Goal: Use online tool/utility: Utilize a website feature to perform a specific function

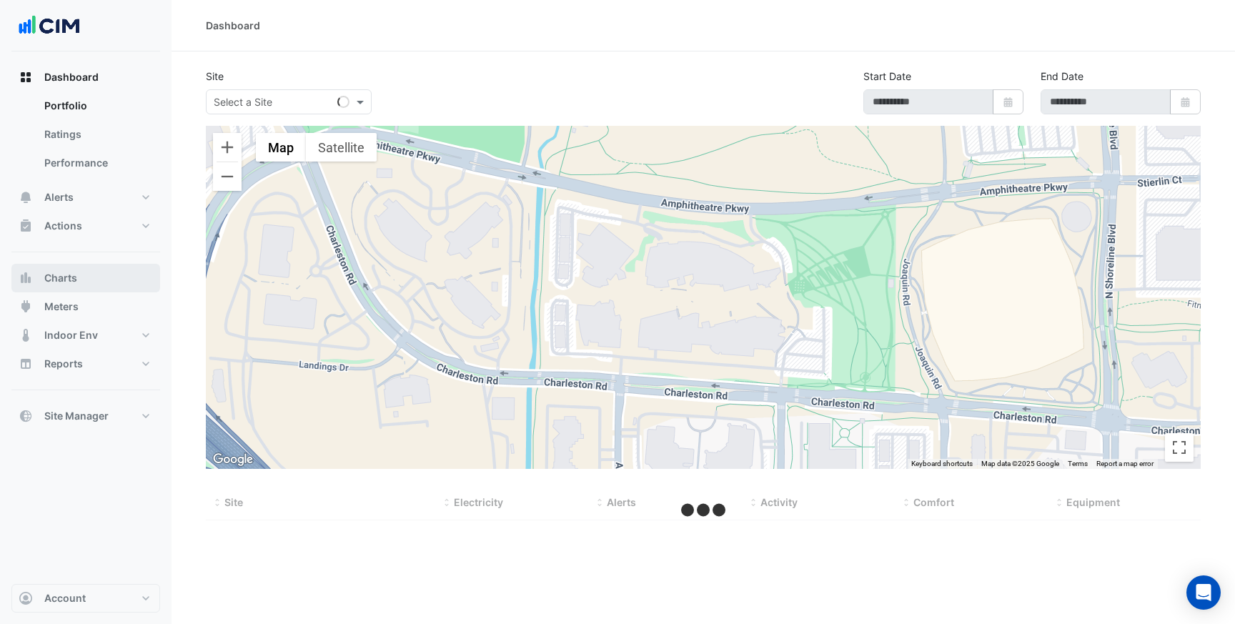
click at [108, 275] on button "Charts" at bounding box center [85, 278] width 149 height 29
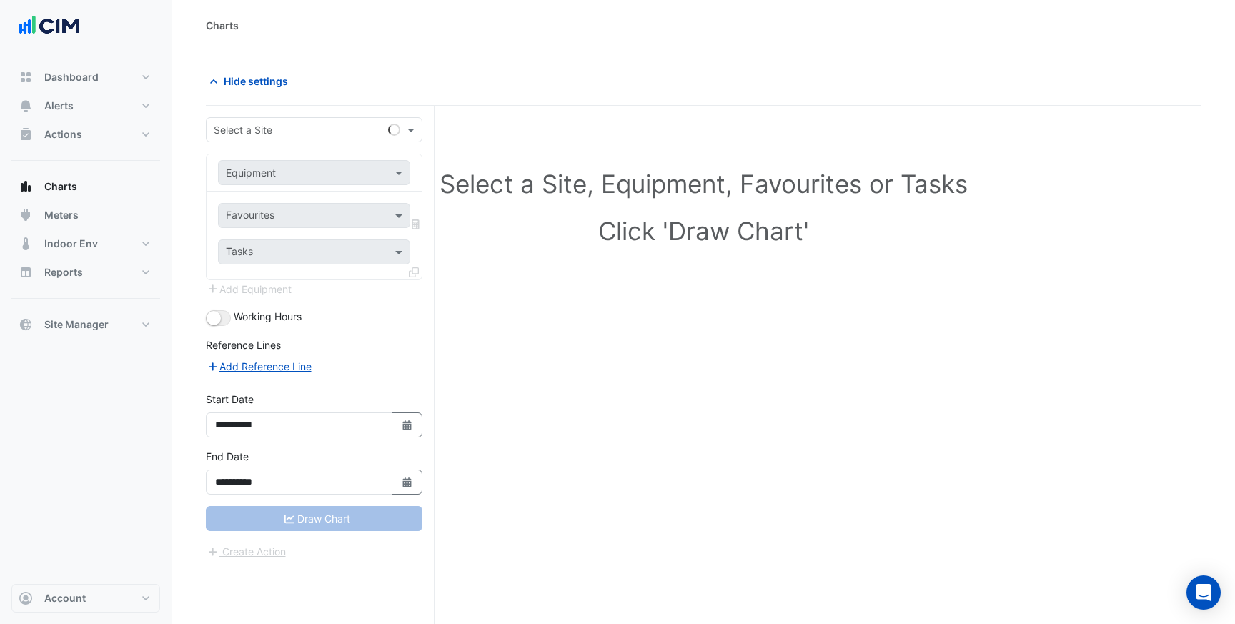
click at [314, 130] on input "text" at bounding box center [300, 130] width 172 height 15
type input "********"
click at [257, 162] on span "[STREET_ADDRESS][PERSON_NAME]" at bounding box center [305, 160] width 174 height 12
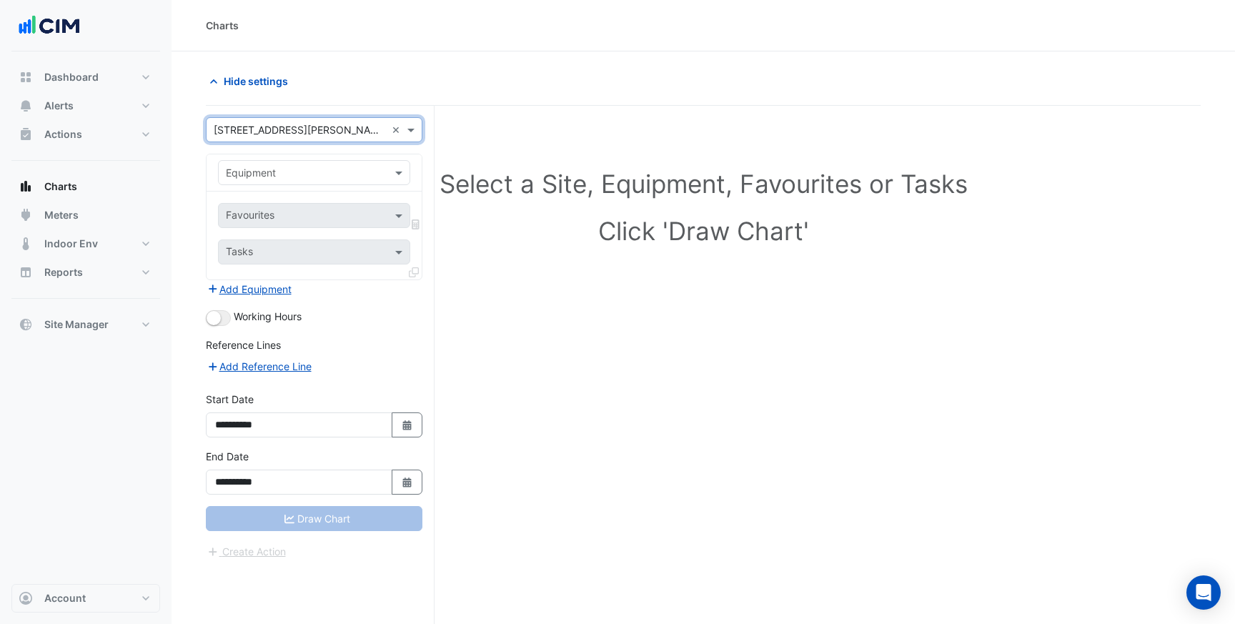
click at [286, 181] on div "Equipment" at bounding box center [314, 172] width 192 height 25
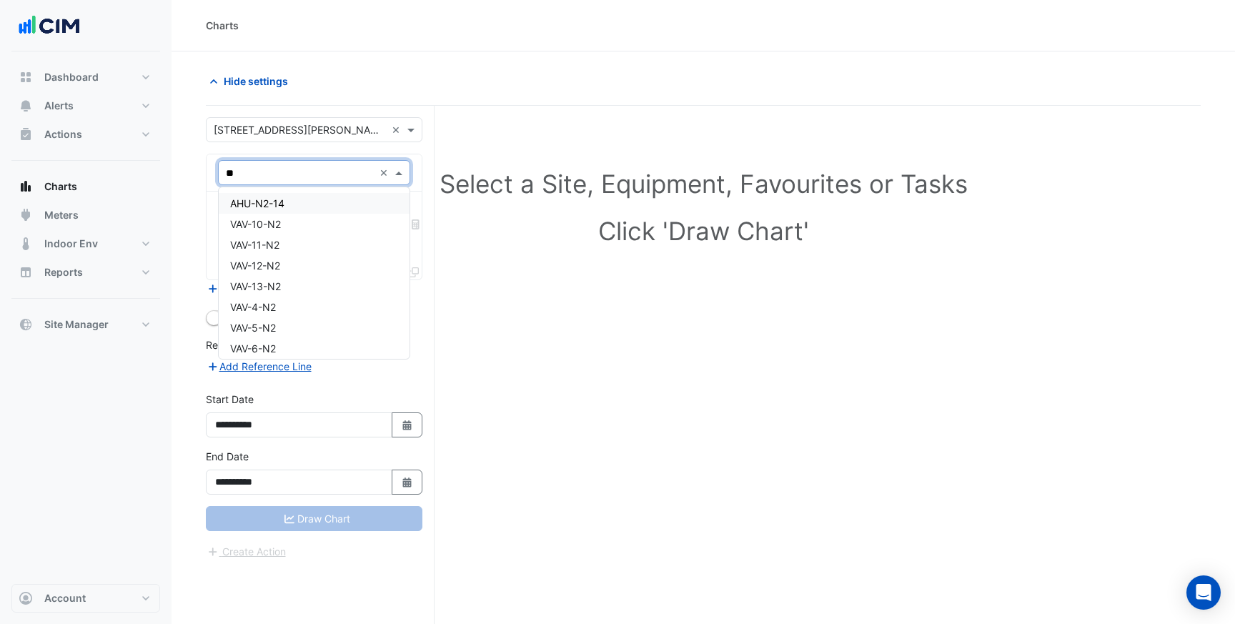
type input "***"
click at [288, 204] on div "AHU-N2-14" at bounding box center [314, 203] width 191 height 21
click at [317, 223] on input "text" at bounding box center [306, 216] width 160 height 15
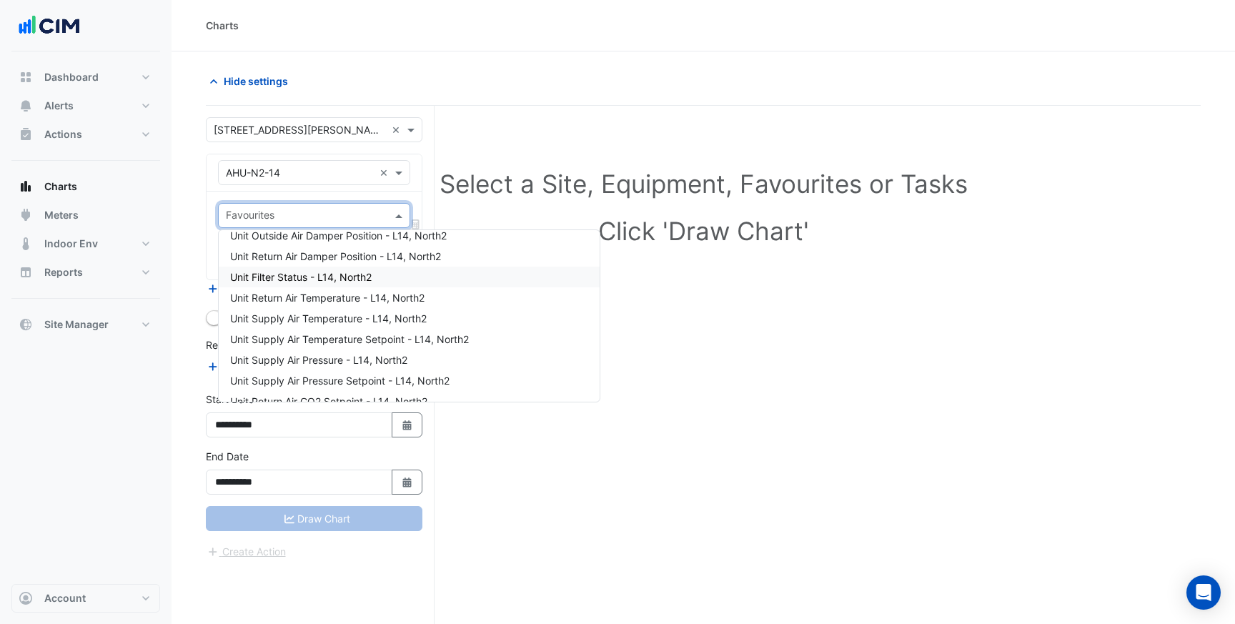
scroll to position [121, 0]
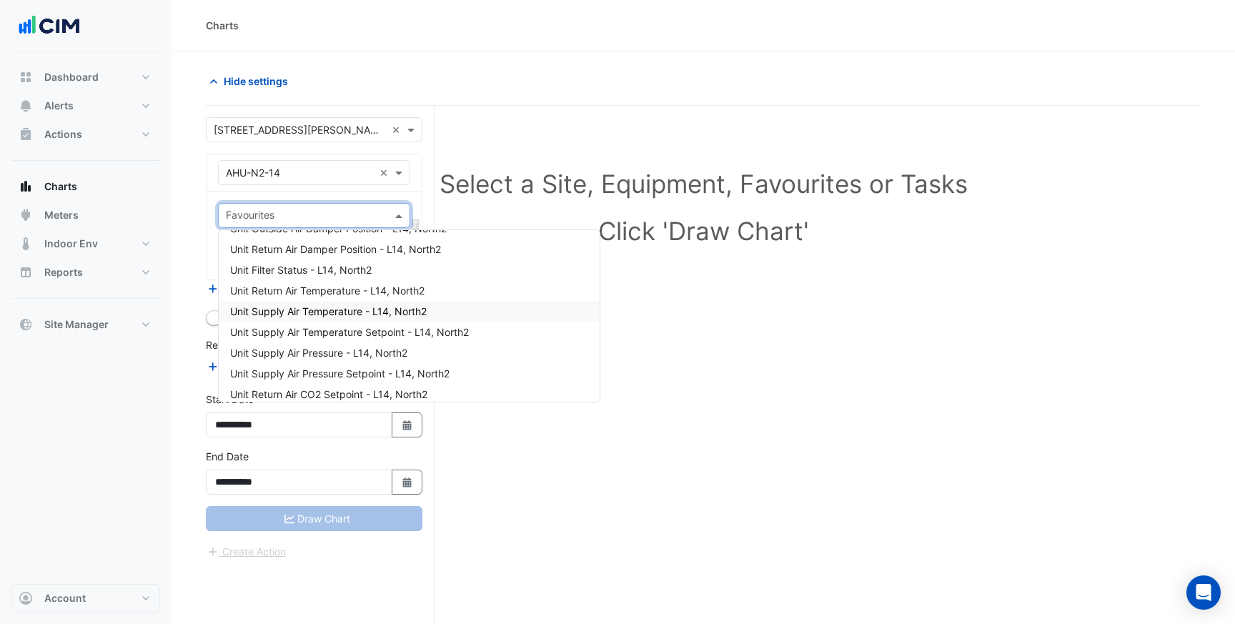
click at [357, 313] on span "Unit Supply Air Temperature - L14, North2" at bounding box center [328, 311] width 196 height 12
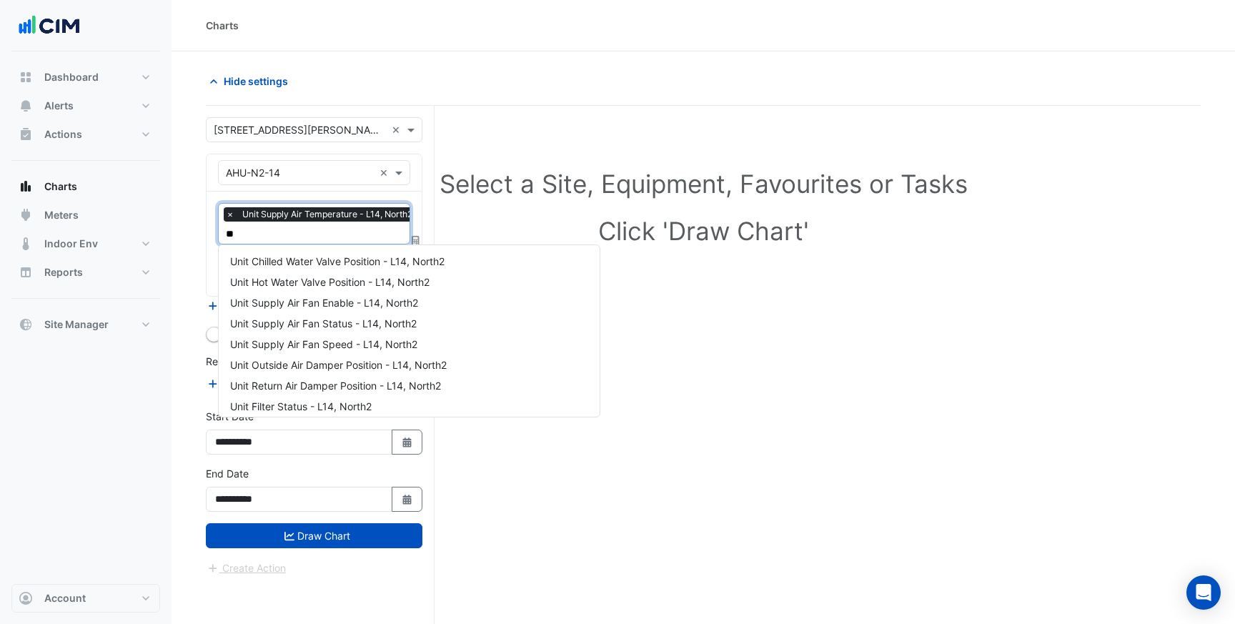
scroll to position [26, 0]
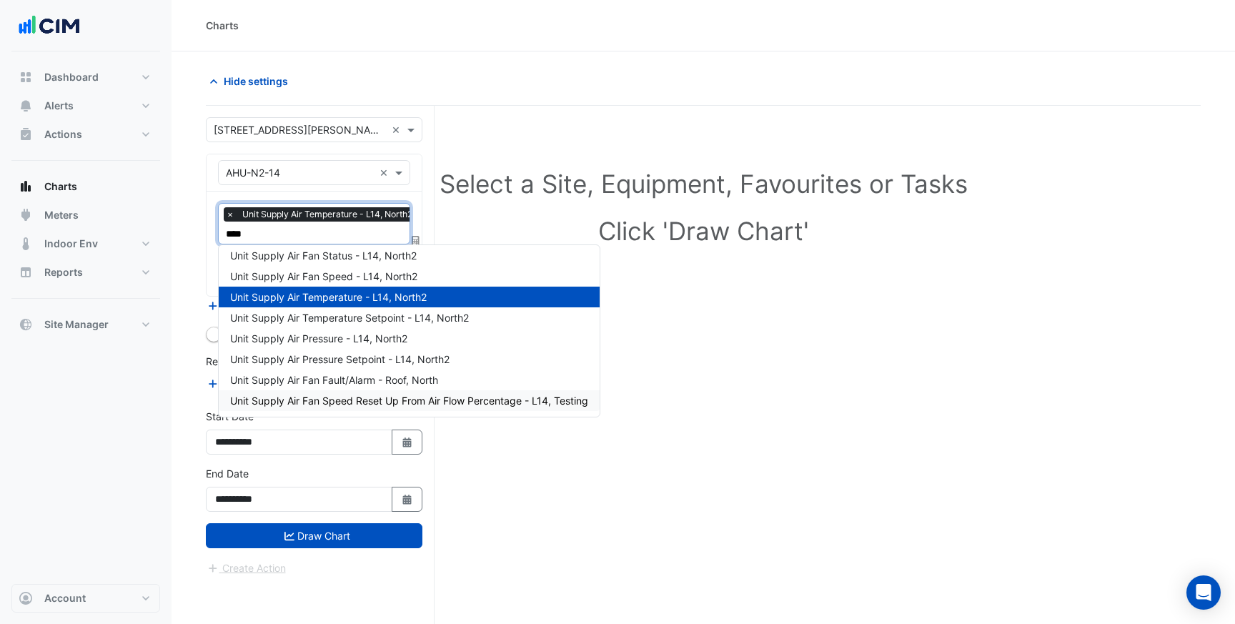
type input "*****"
click at [357, 319] on span "Unit Supply Air Temperature Setpoint - L14, North2" at bounding box center [349, 318] width 239 height 12
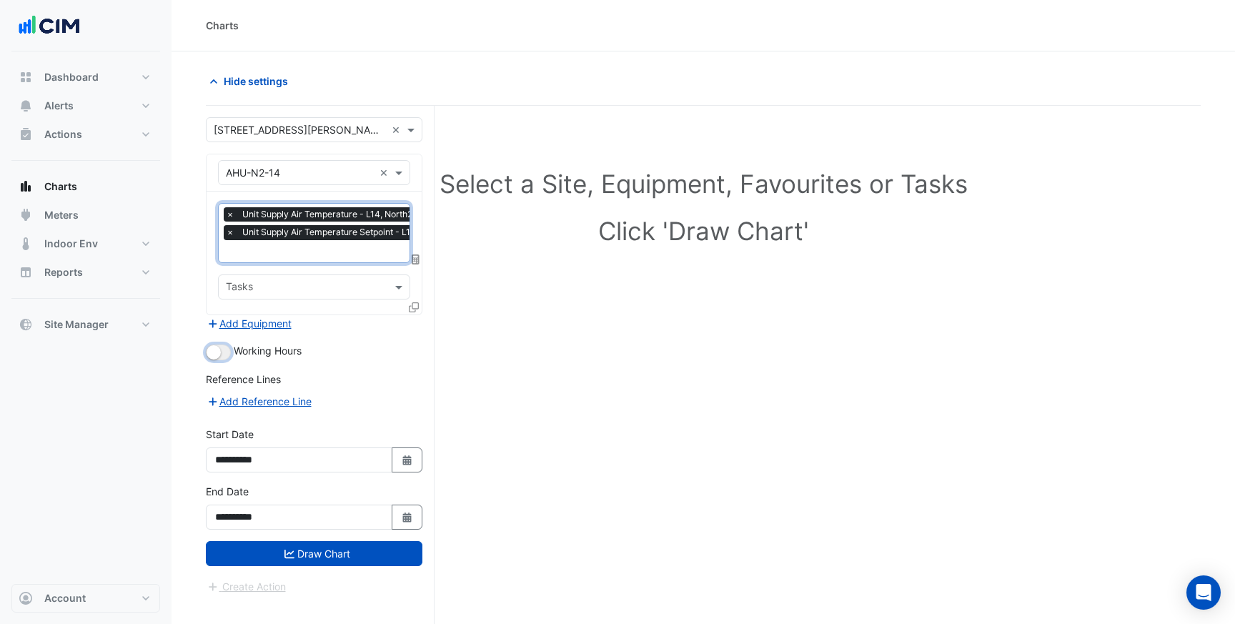
click at [219, 350] on small "button" at bounding box center [213, 352] width 14 height 14
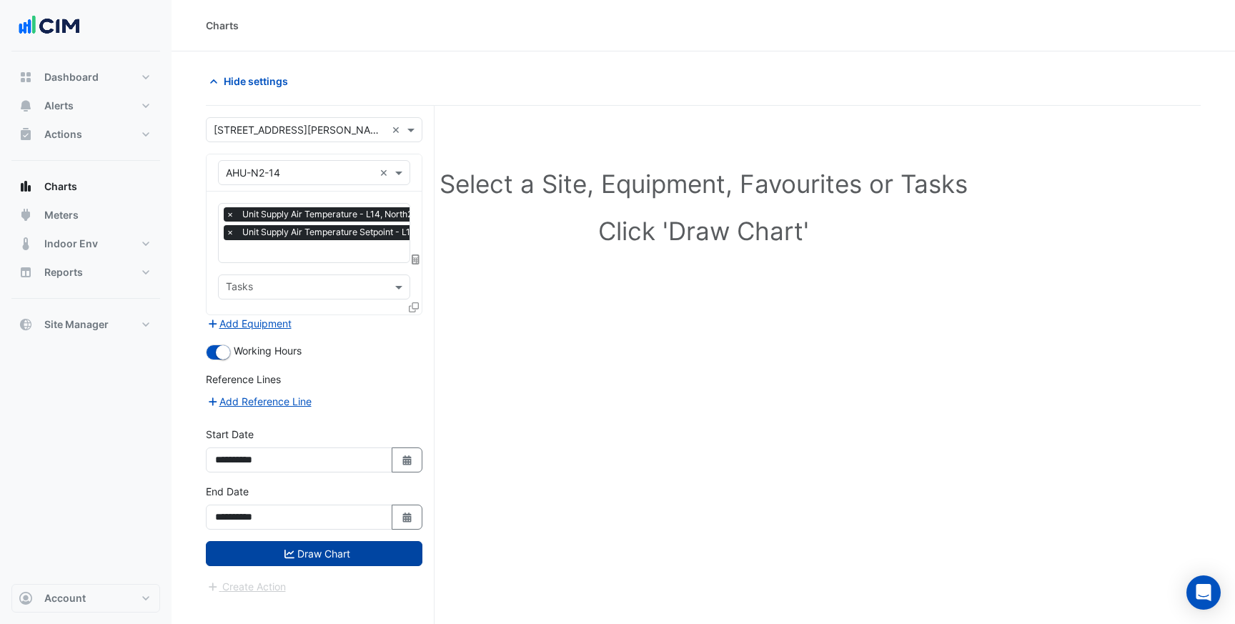
click at [327, 553] on button "Draw Chart" at bounding box center [314, 553] width 216 height 25
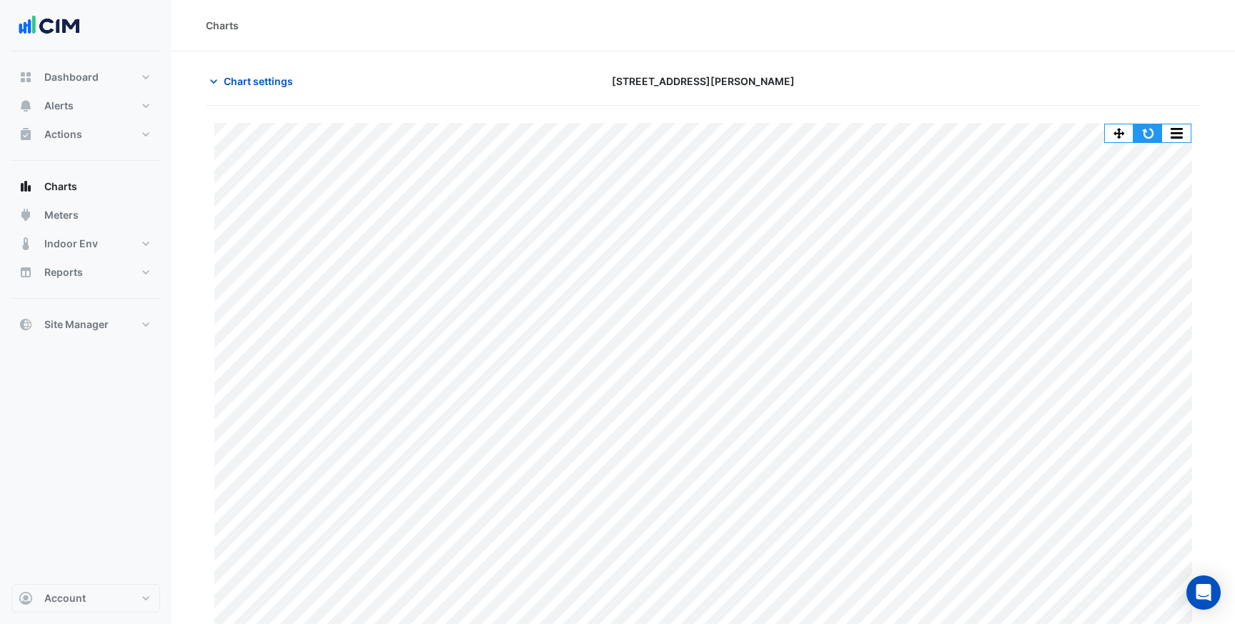
click at [1146, 127] on button "button" at bounding box center [1147, 133] width 29 height 18
click at [257, 83] on span "Chart settings" at bounding box center [258, 81] width 69 height 15
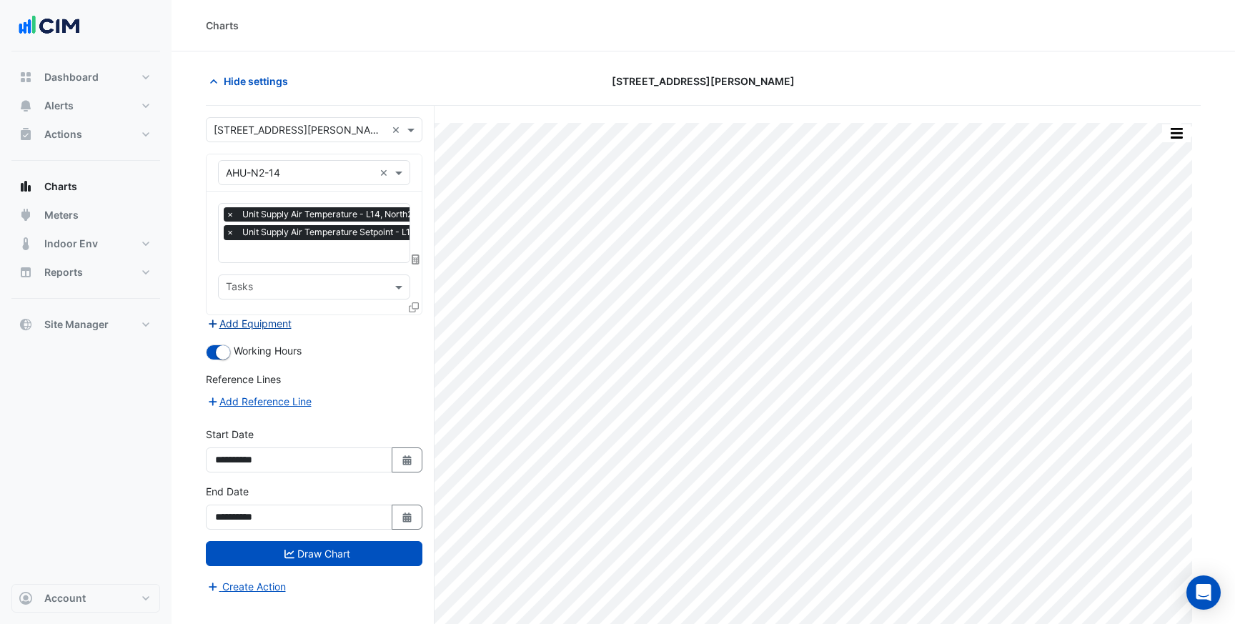
click at [256, 320] on button "Add Equipment" at bounding box center [249, 323] width 86 height 16
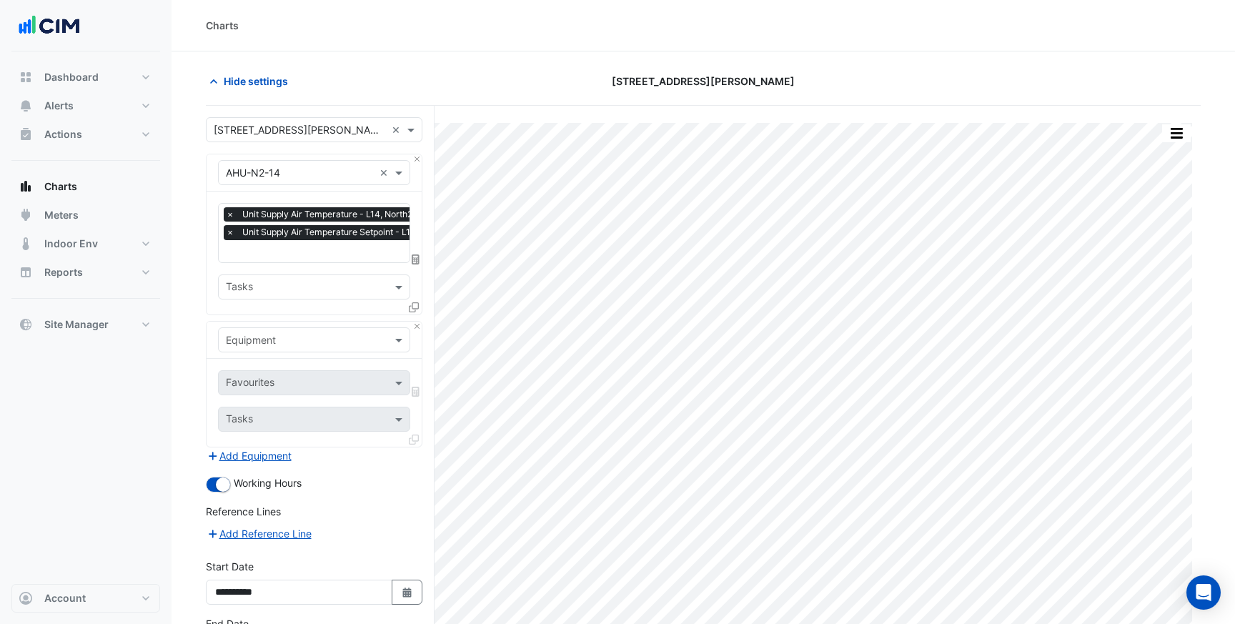
click at [277, 344] on input "text" at bounding box center [300, 340] width 148 height 15
type input "****"
click at [284, 375] on div "Weather" at bounding box center [314, 369] width 191 height 21
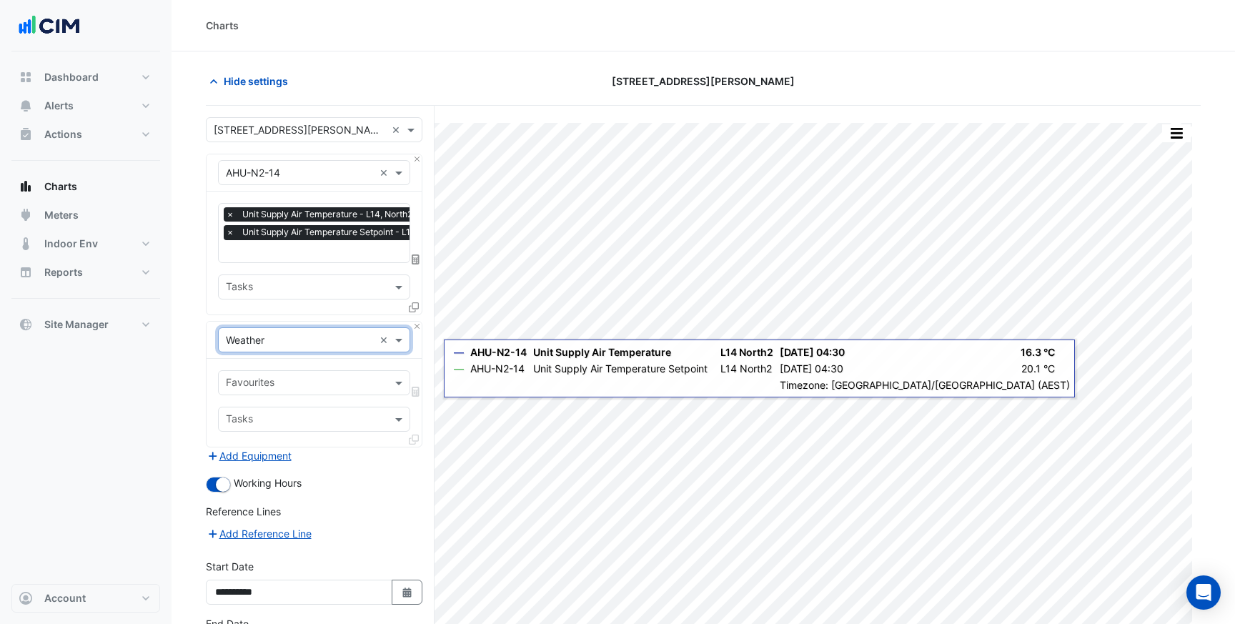
click at [300, 382] on input "text" at bounding box center [306, 384] width 160 height 15
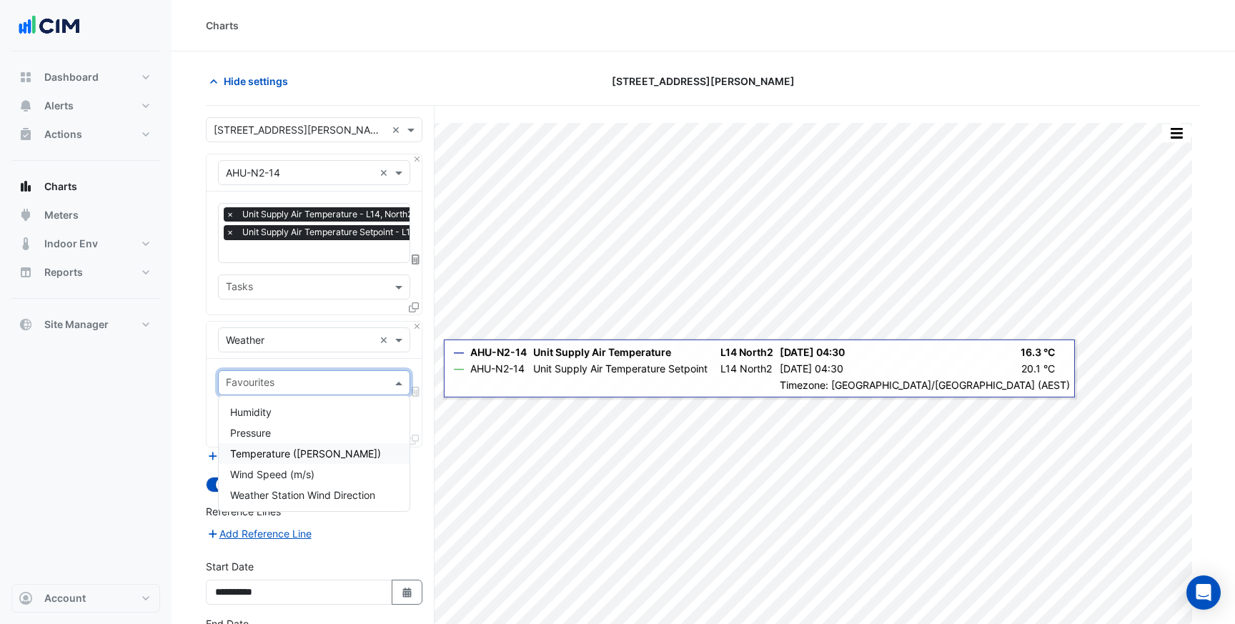
click at [288, 456] on span "Temperature ([PERSON_NAME])" at bounding box center [305, 453] width 151 height 12
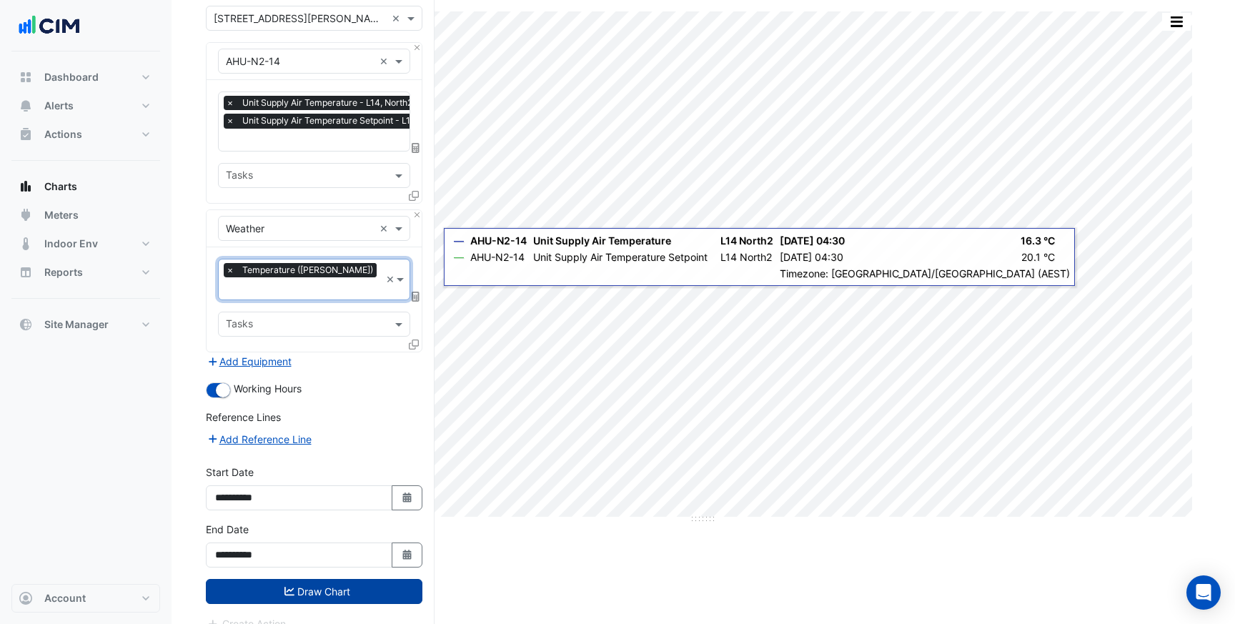
click at [343, 579] on button "Draw Chart" at bounding box center [314, 591] width 216 height 25
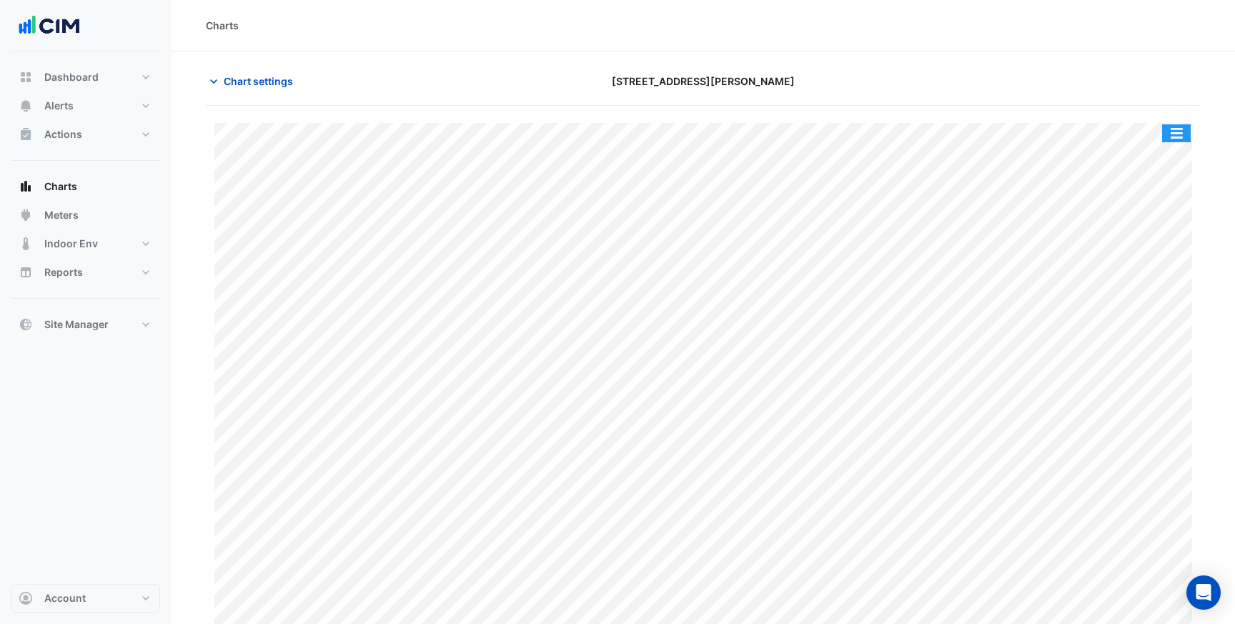
click at [1172, 137] on button "button" at bounding box center [1176, 133] width 29 height 18
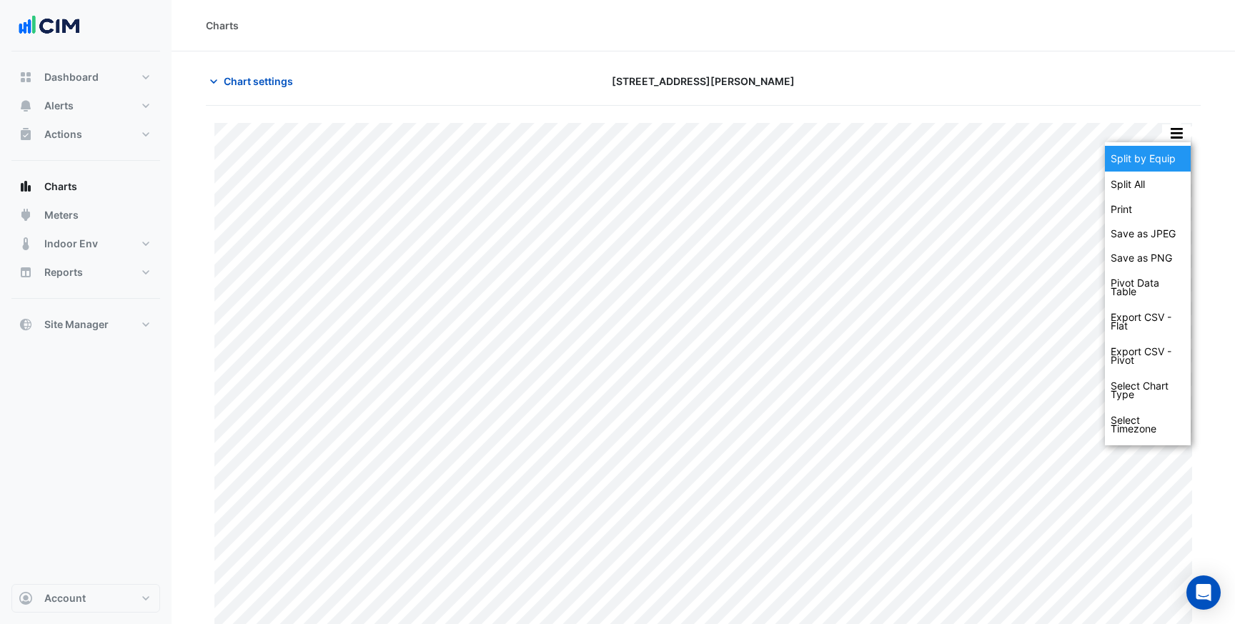
click at [1162, 155] on div "Split by Equip" at bounding box center [1148, 159] width 86 height 26
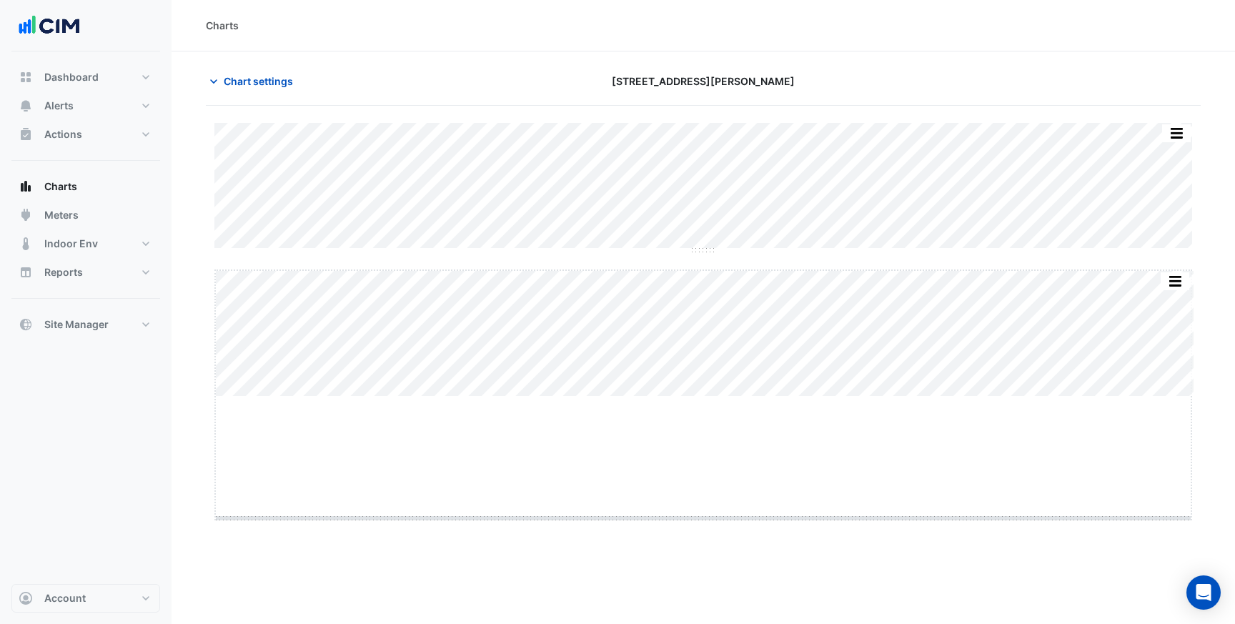
drag, startPoint x: 701, startPoint y: 397, endPoint x: 716, endPoint y: 518, distance: 122.4
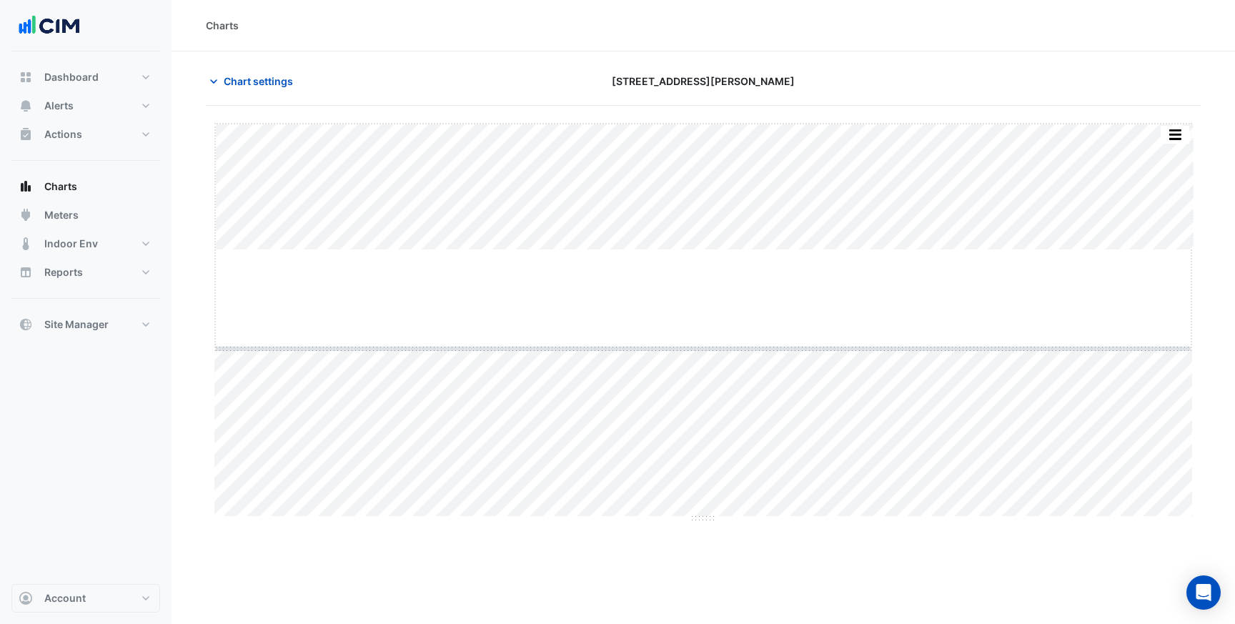
drag, startPoint x: 704, startPoint y: 249, endPoint x: 711, endPoint y: 354, distance: 105.2
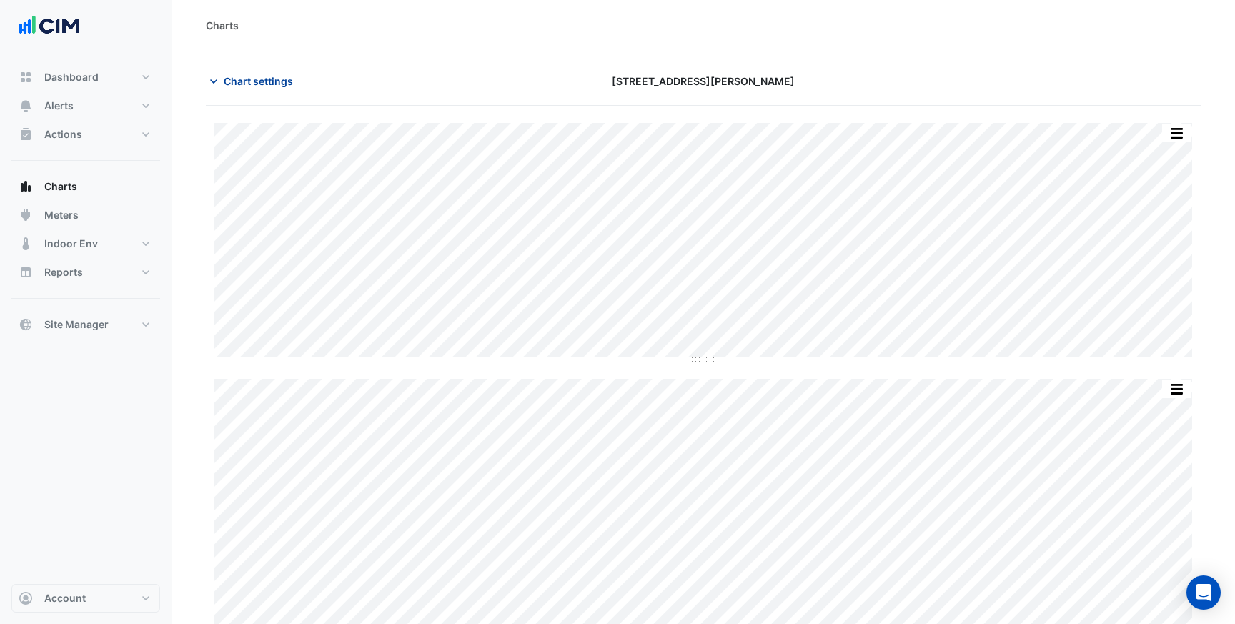
click at [266, 83] on span "Chart settings" at bounding box center [258, 81] width 69 height 15
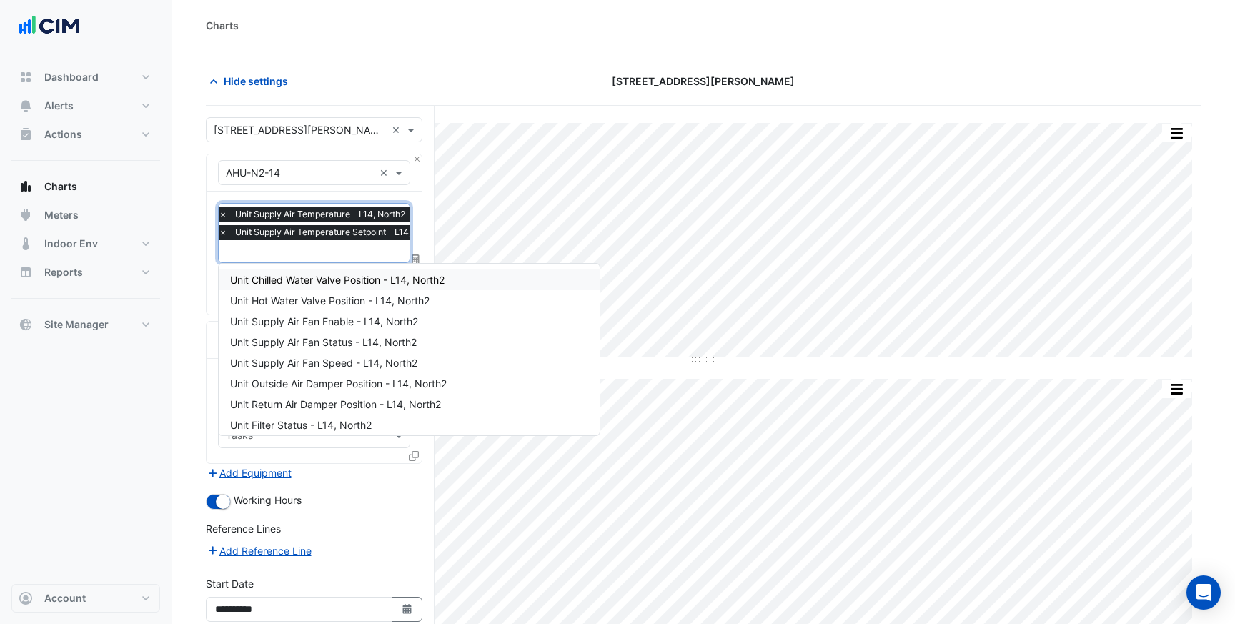
click at [333, 281] on span "Unit Chilled Water Valve Position - L14, North2" at bounding box center [337, 280] width 214 height 12
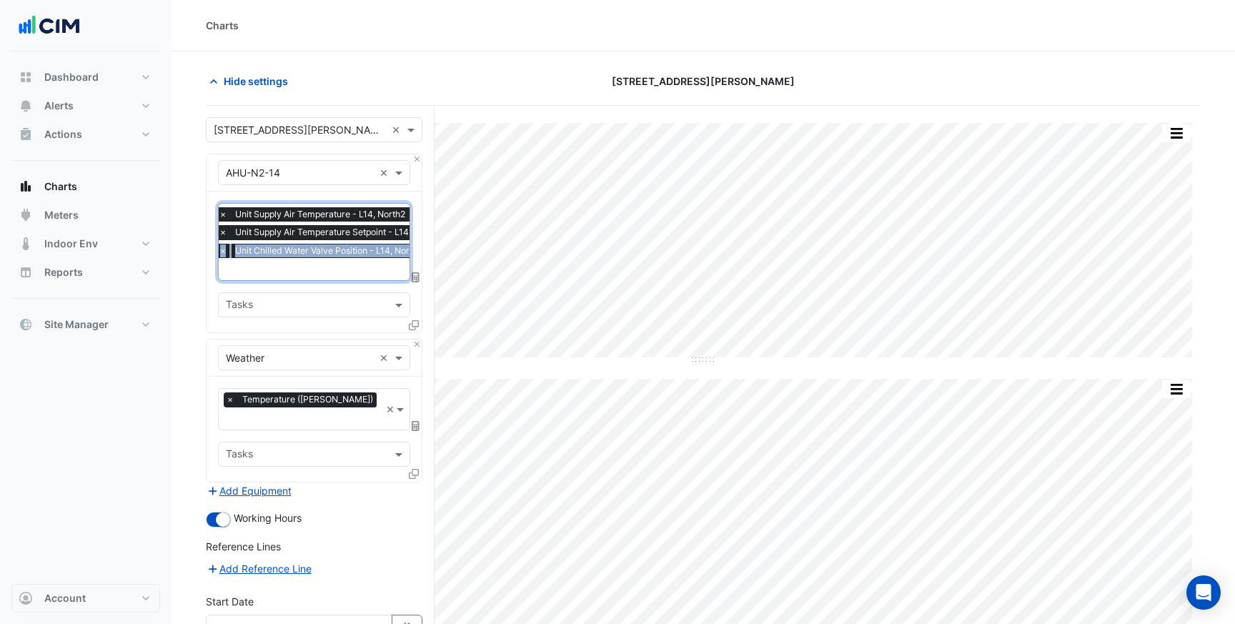
click at [319, 268] on input "text" at bounding box center [333, 270] width 229 height 15
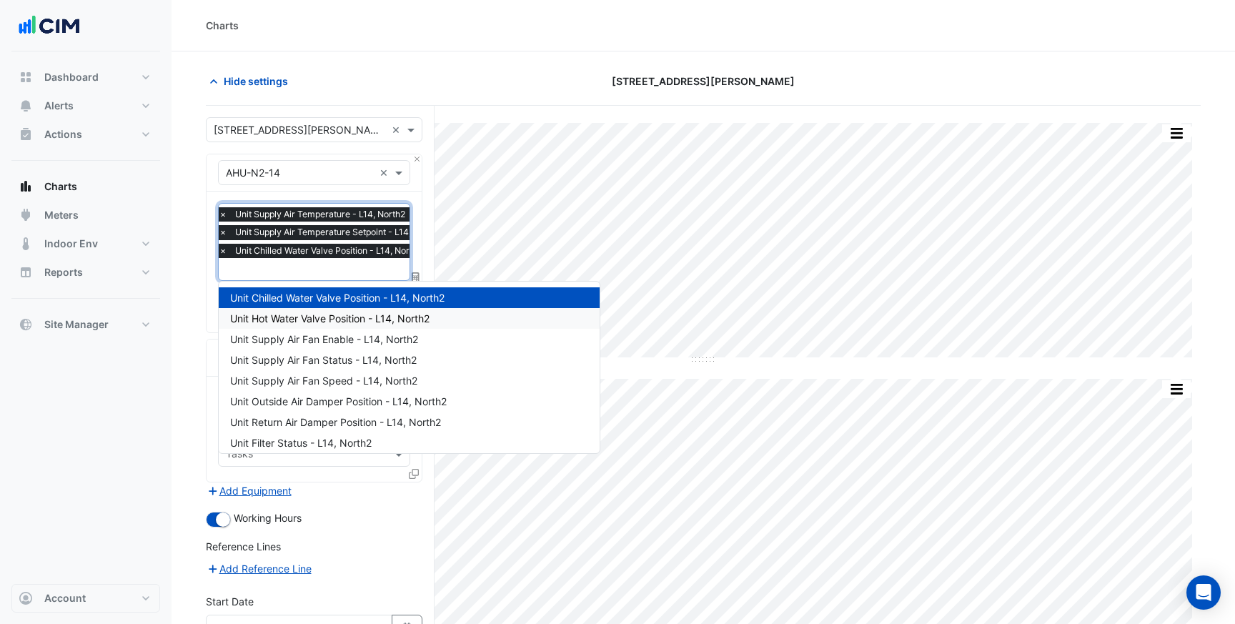
click at [312, 322] on span "Unit Hot Water Valve Position - L14, North2" at bounding box center [329, 318] width 199 height 12
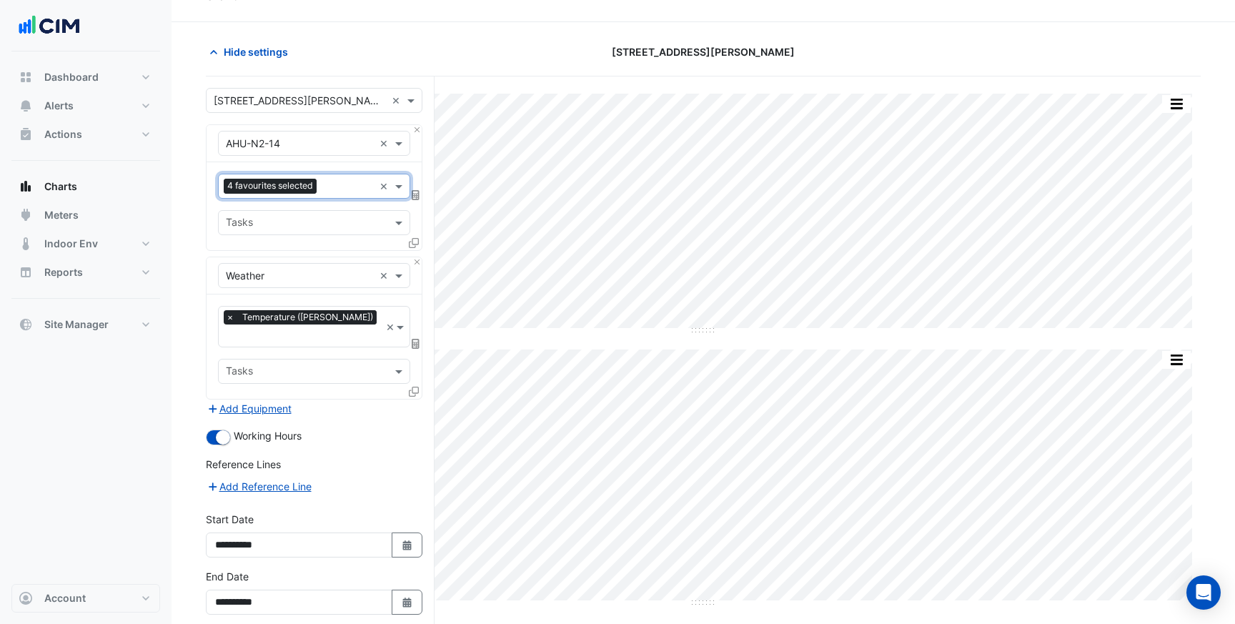
scroll to position [78, 0]
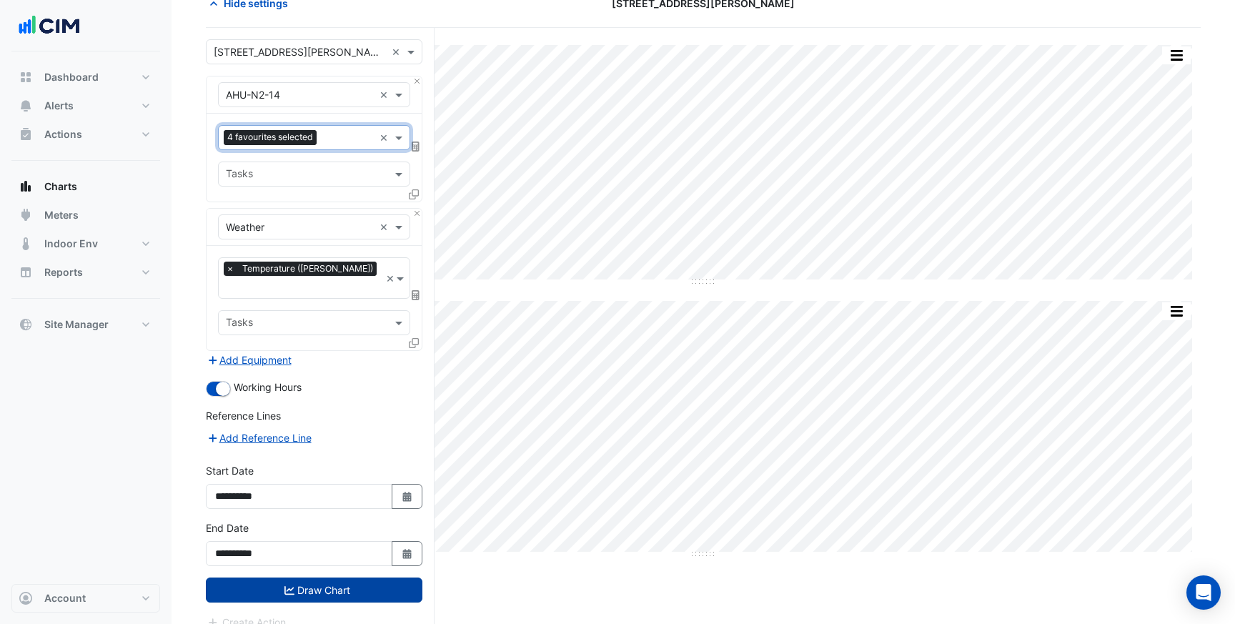
click at [311, 577] on button "Draw Chart" at bounding box center [314, 589] width 216 height 25
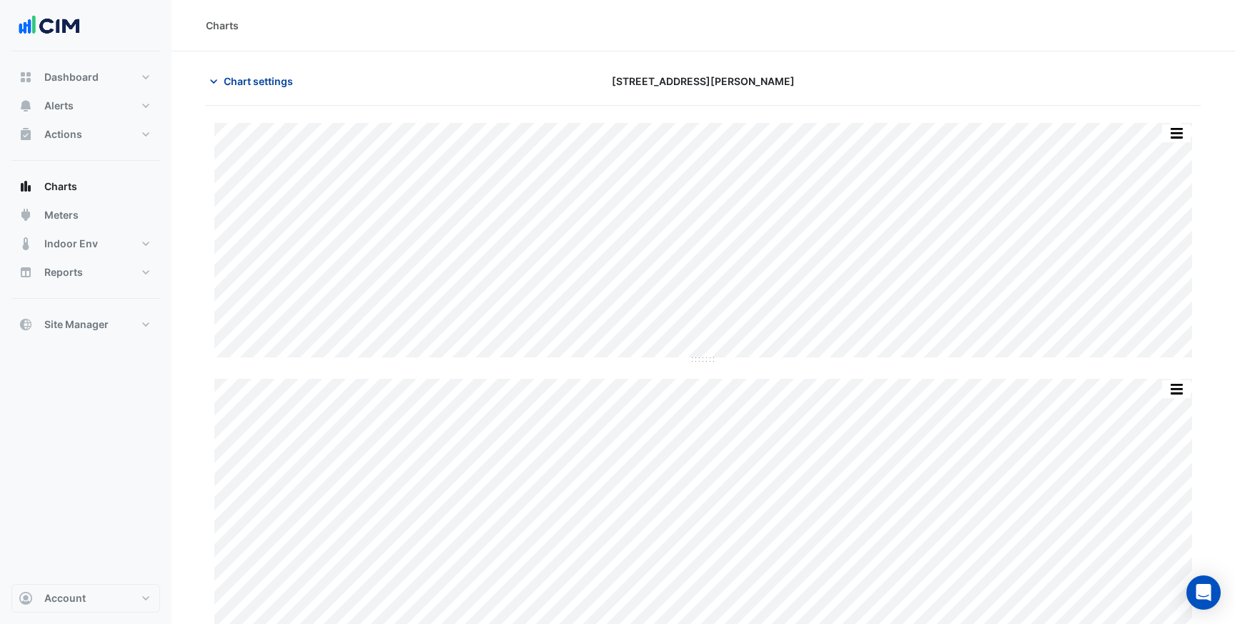
click at [257, 84] on span "Chart settings" at bounding box center [258, 81] width 69 height 15
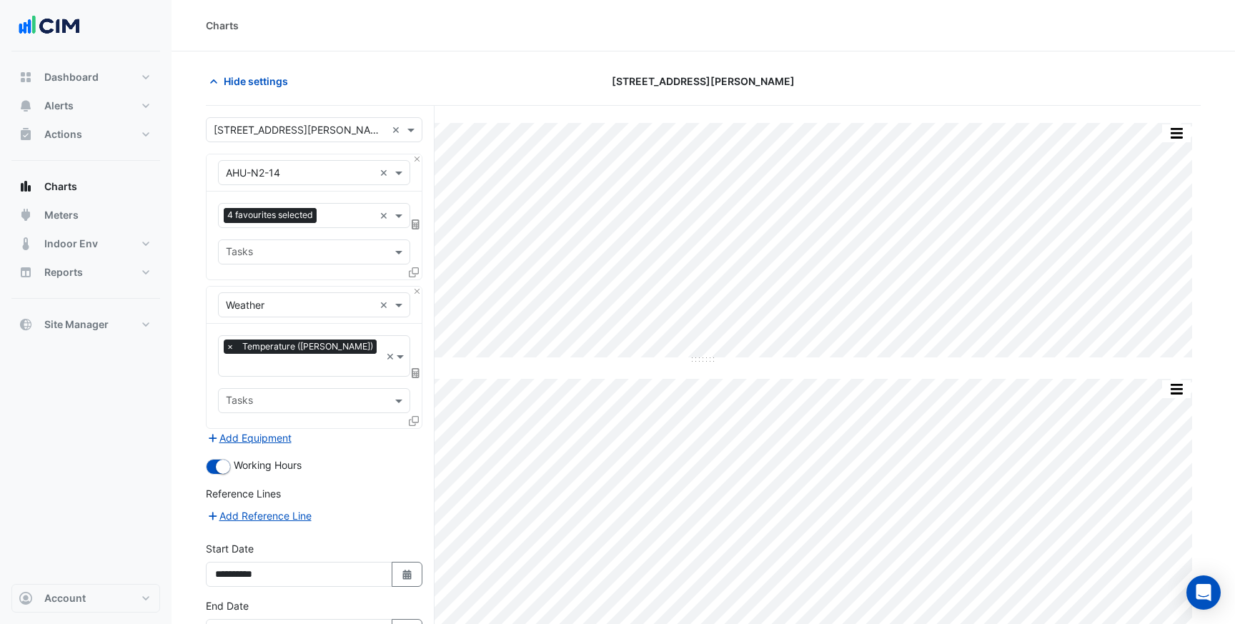
click at [347, 177] on input "text" at bounding box center [300, 173] width 148 height 15
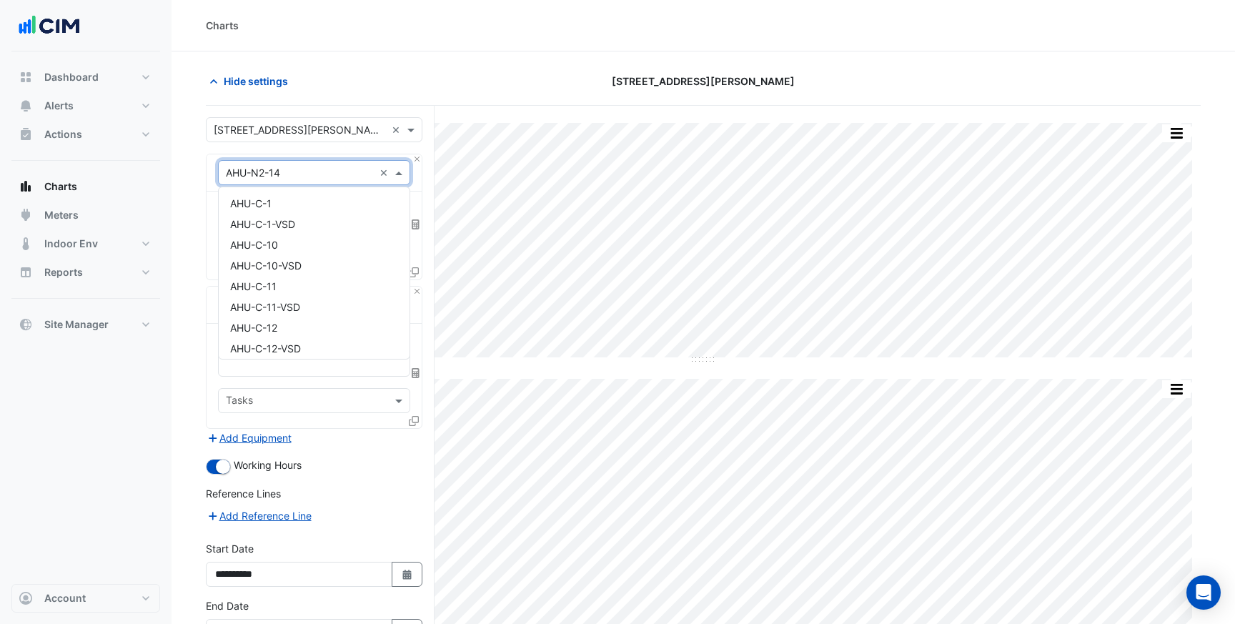
scroll to position [1767, 0]
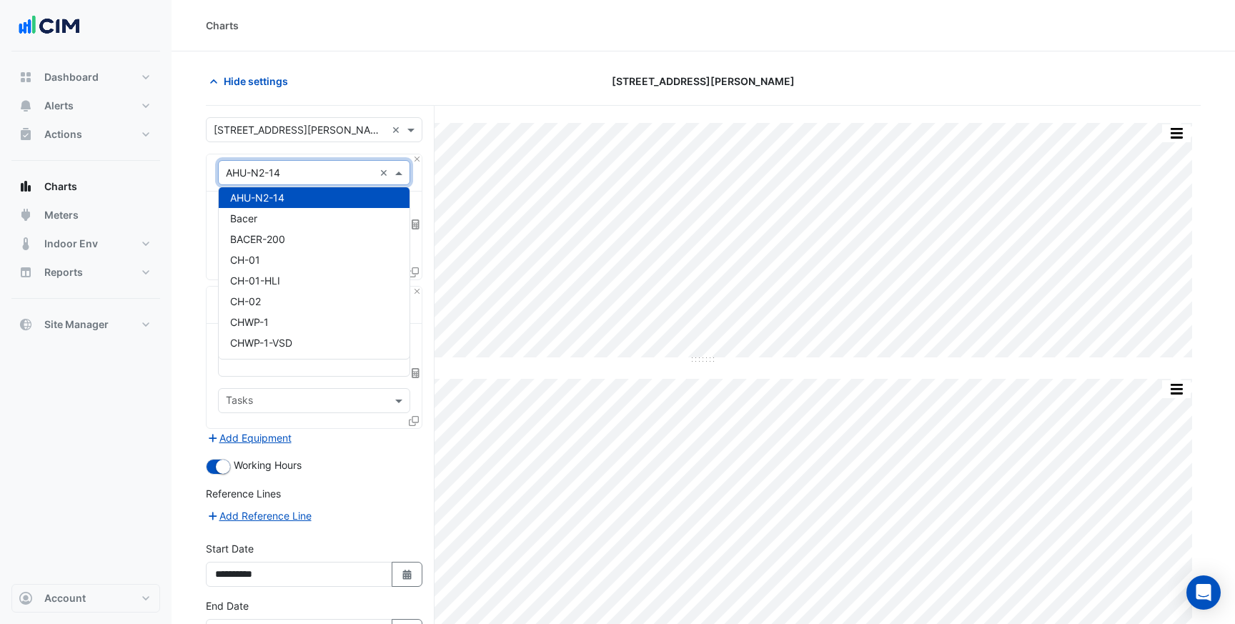
click at [347, 177] on input "text" at bounding box center [300, 173] width 148 height 15
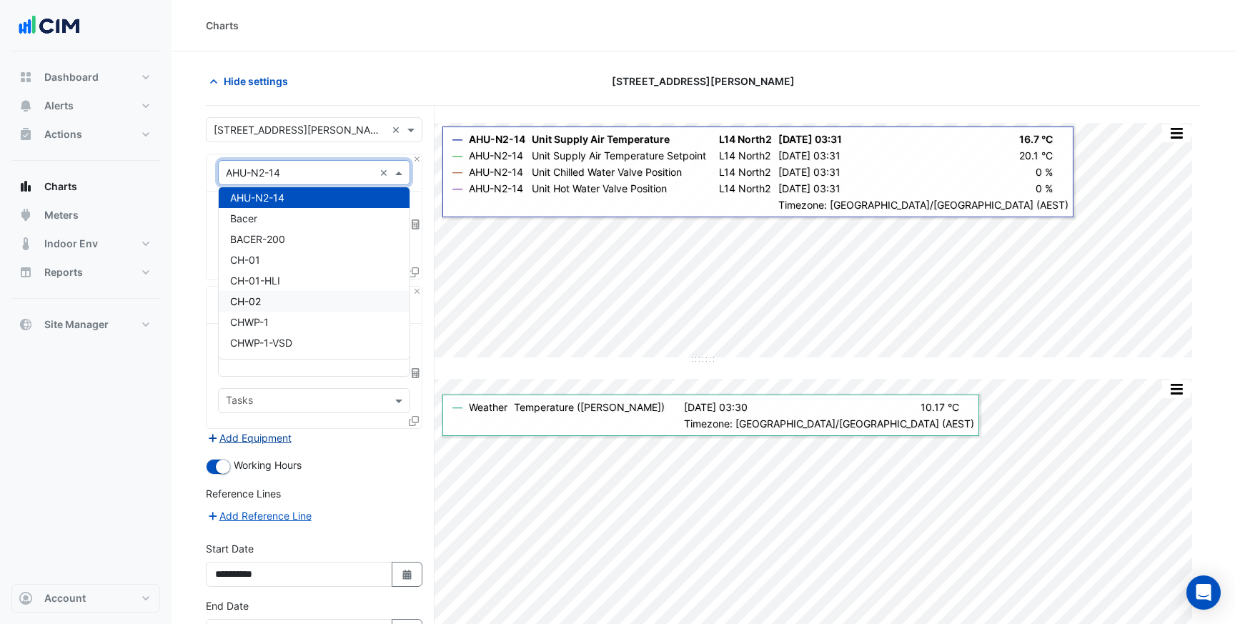
click at [249, 429] on button "Add Equipment" at bounding box center [249, 437] width 86 height 16
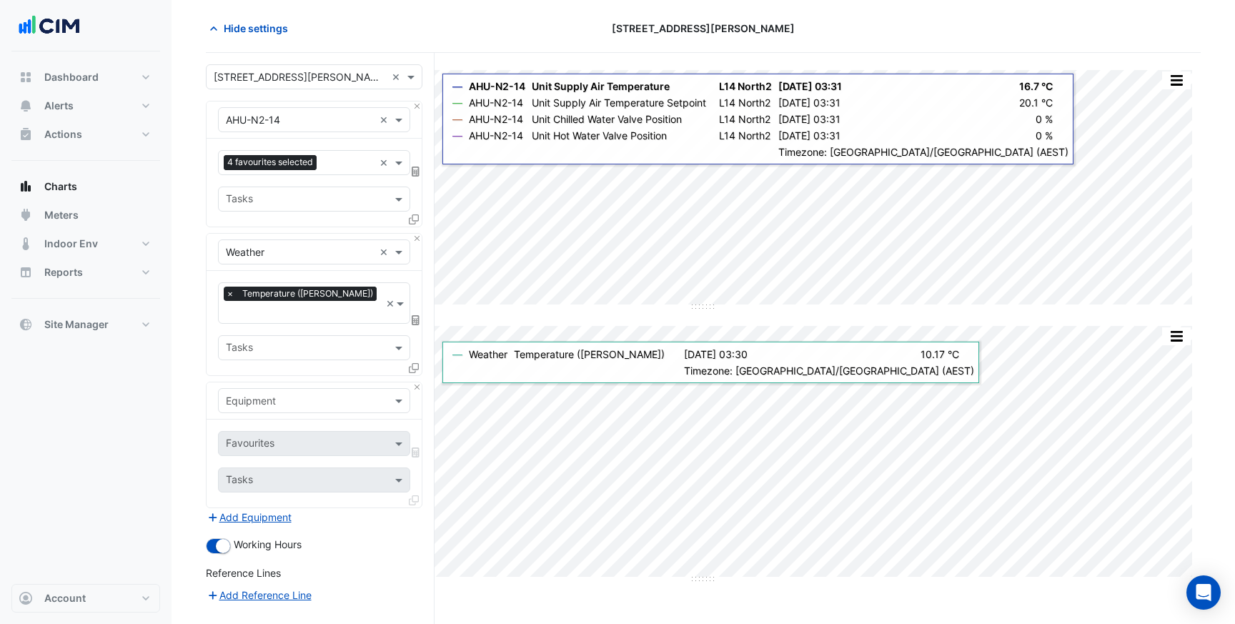
scroll to position [56, 0]
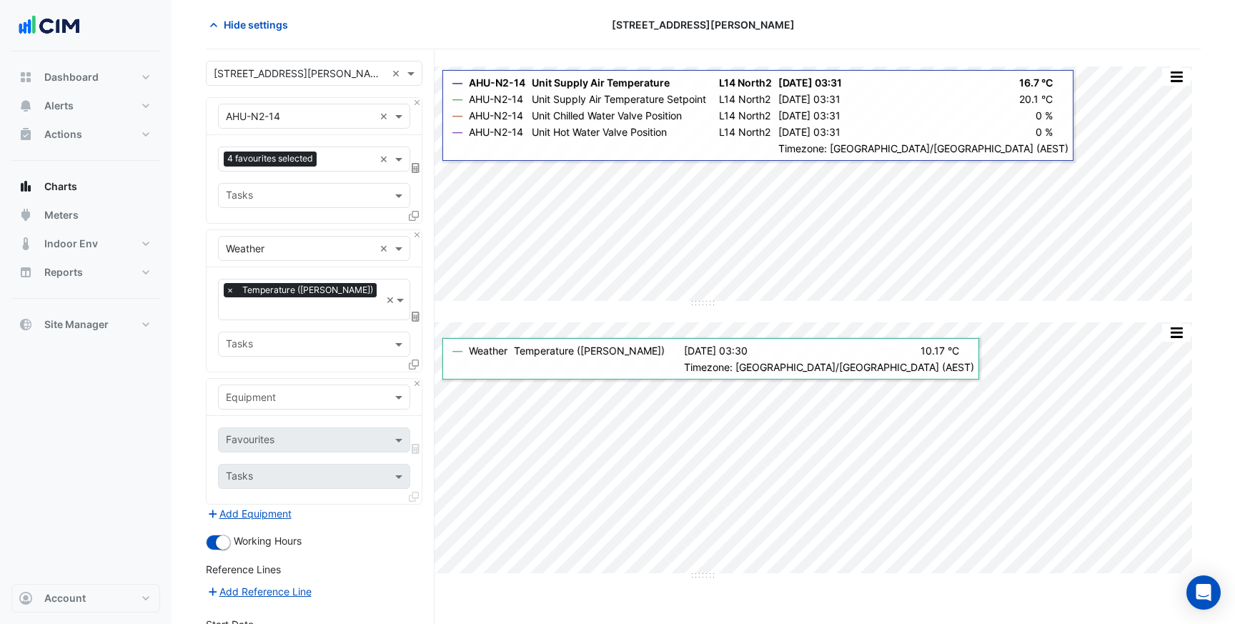
click at [272, 390] on input "text" at bounding box center [300, 397] width 148 height 15
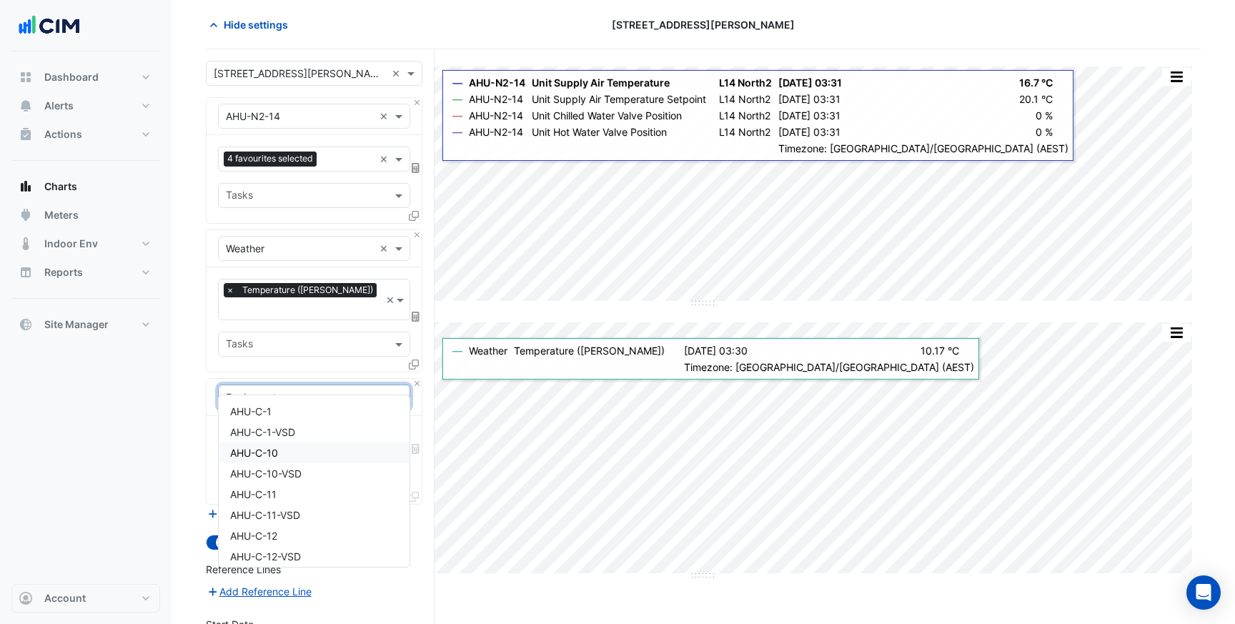
click at [274, 452] on span "AHU-C-10" at bounding box center [254, 453] width 48 height 12
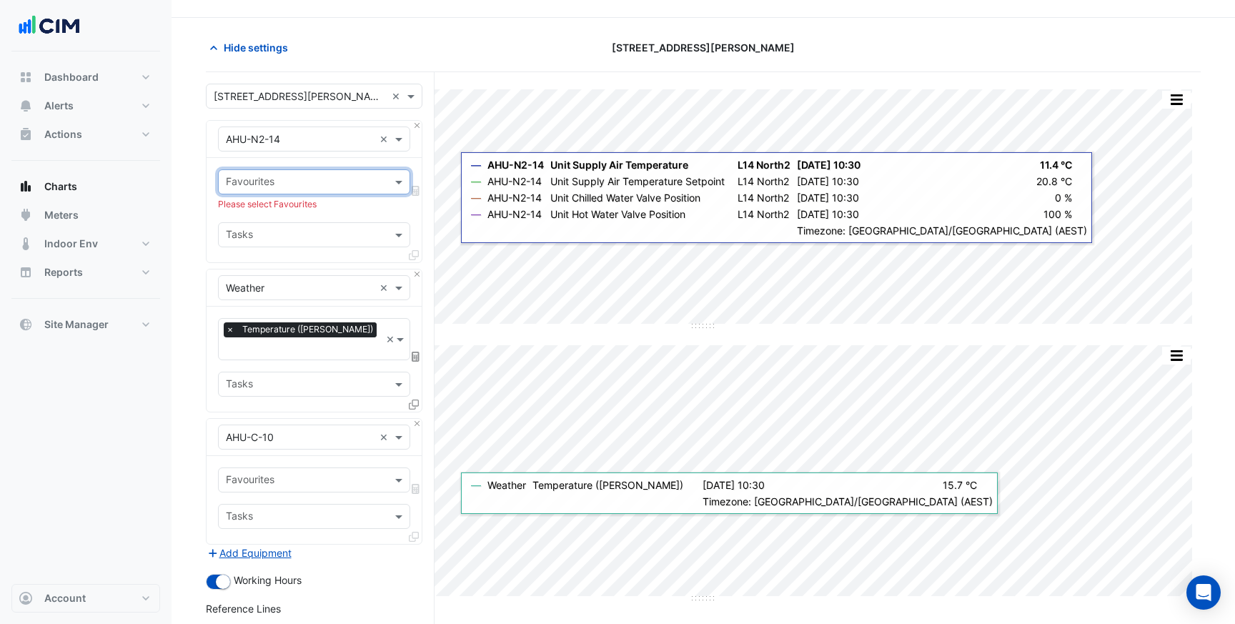
scroll to position [21, 0]
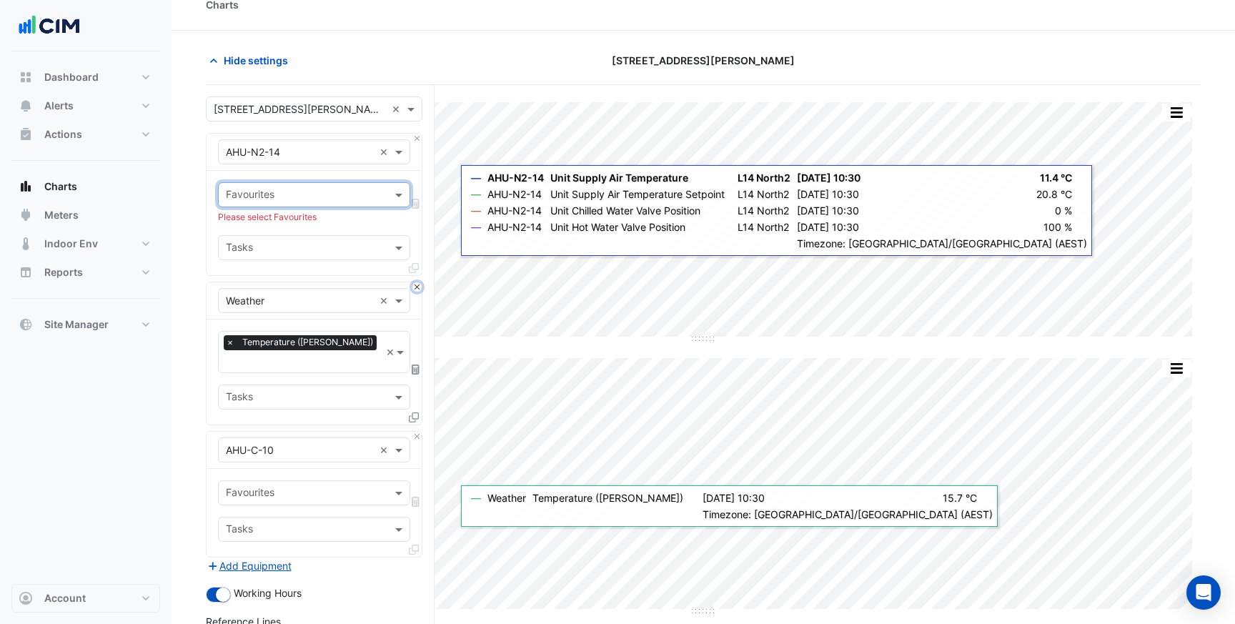
click at [418, 286] on button "Close" at bounding box center [416, 286] width 9 height 9
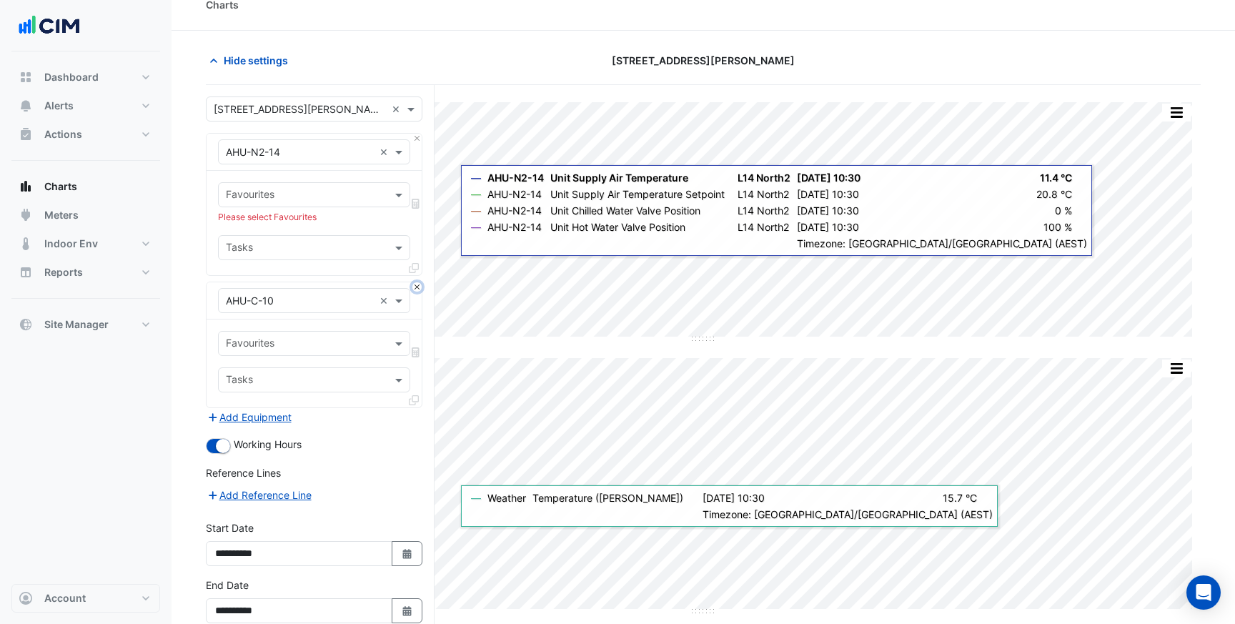
click at [418, 286] on button "Close" at bounding box center [416, 286] width 9 height 9
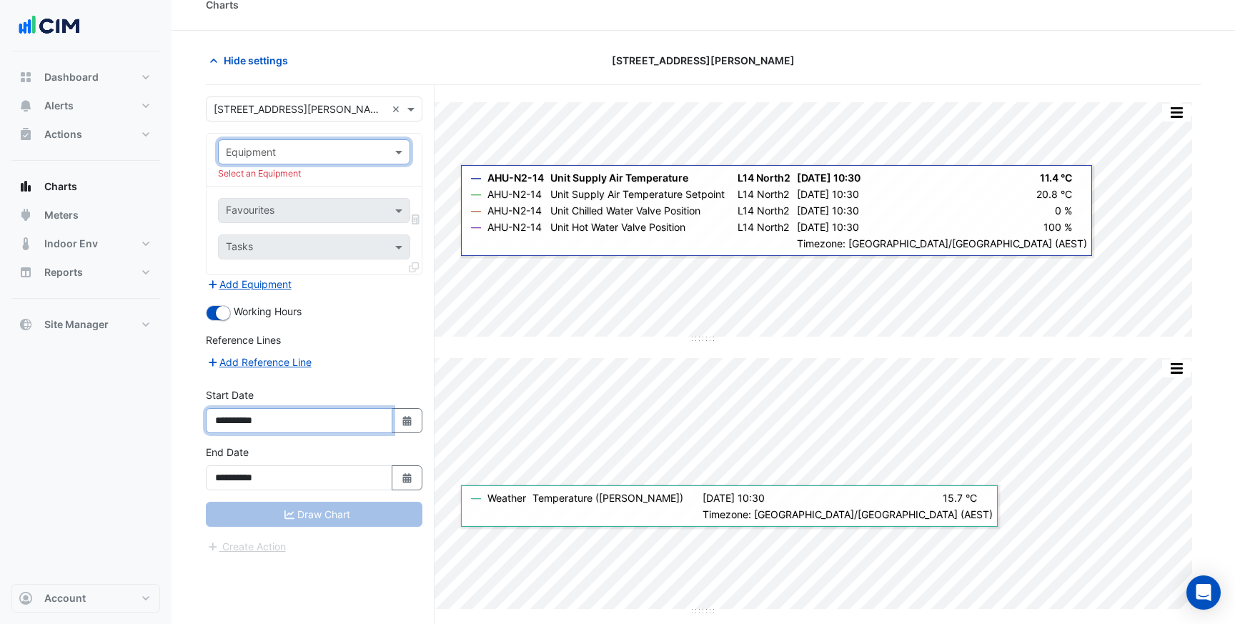
click at [271, 428] on input "**********" at bounding box center [299, 420] width 186 height 25
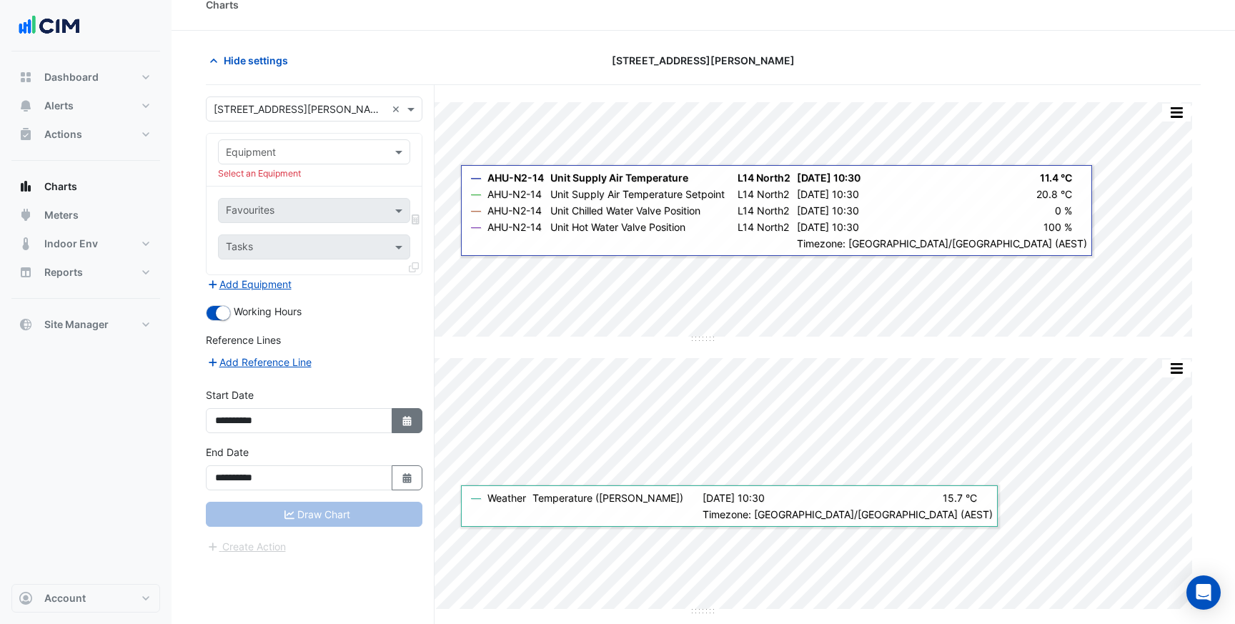
click at [404, 419] on icon "Select Date" at bounding box center [407, 421] width 13 height 10
select select "*"
select select "****"
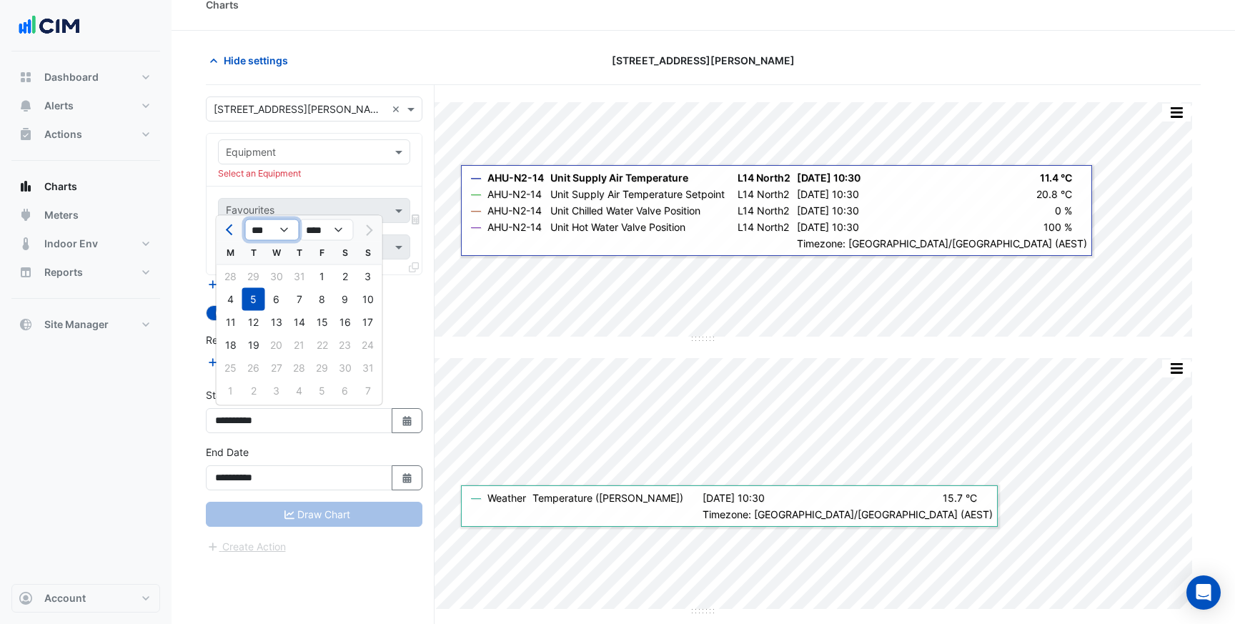
click at [259, 231] on select "*** *** *** *** *** *** *** ***" at bounding box center [272, 229] width 54 height 21
select select "*"
click at [245, 219] on select "*** *** *** *** *** *** *** ***" at bounding box center [272, 229] width 54 height 21
click at [304, 564] on div "**********" at bounding box center [320, 371] width 229 height 572
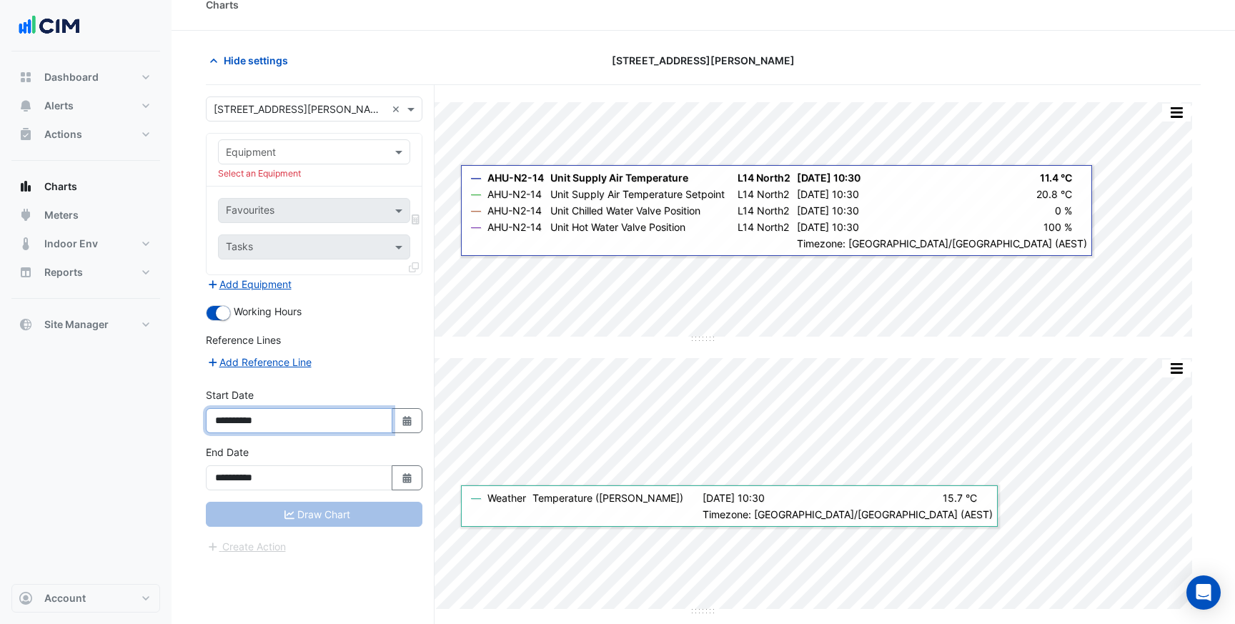
click at [295, 424] on input "**********" at bounding box center [299, 420] width 186 height 25
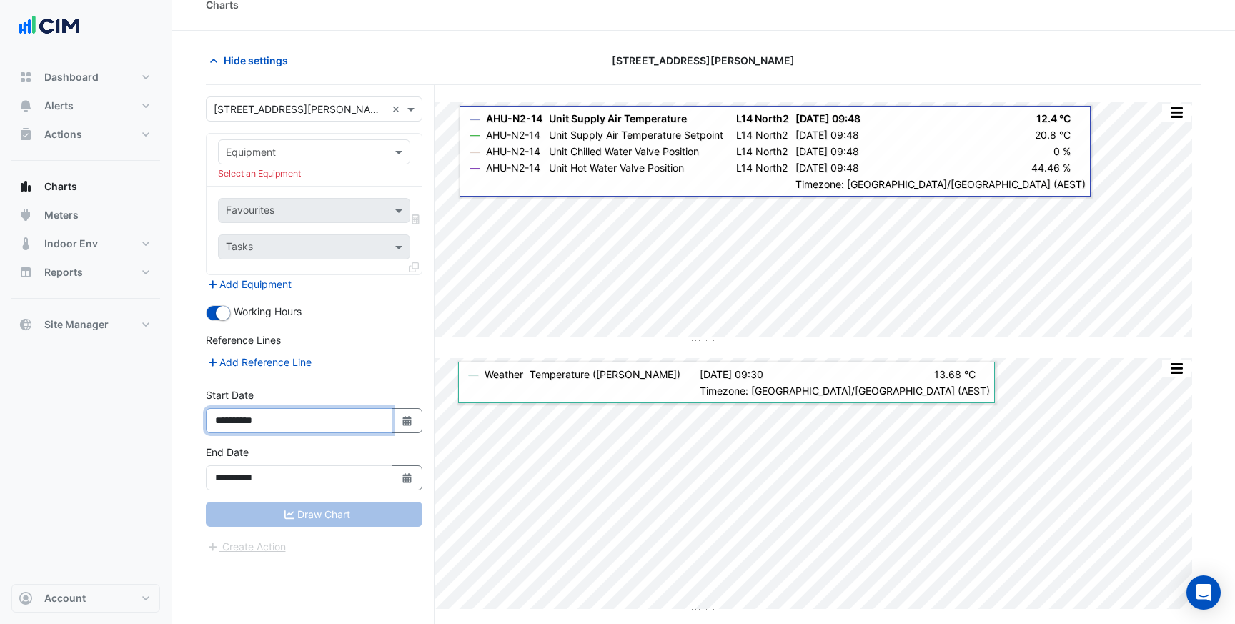
scroll to position [0, 0]
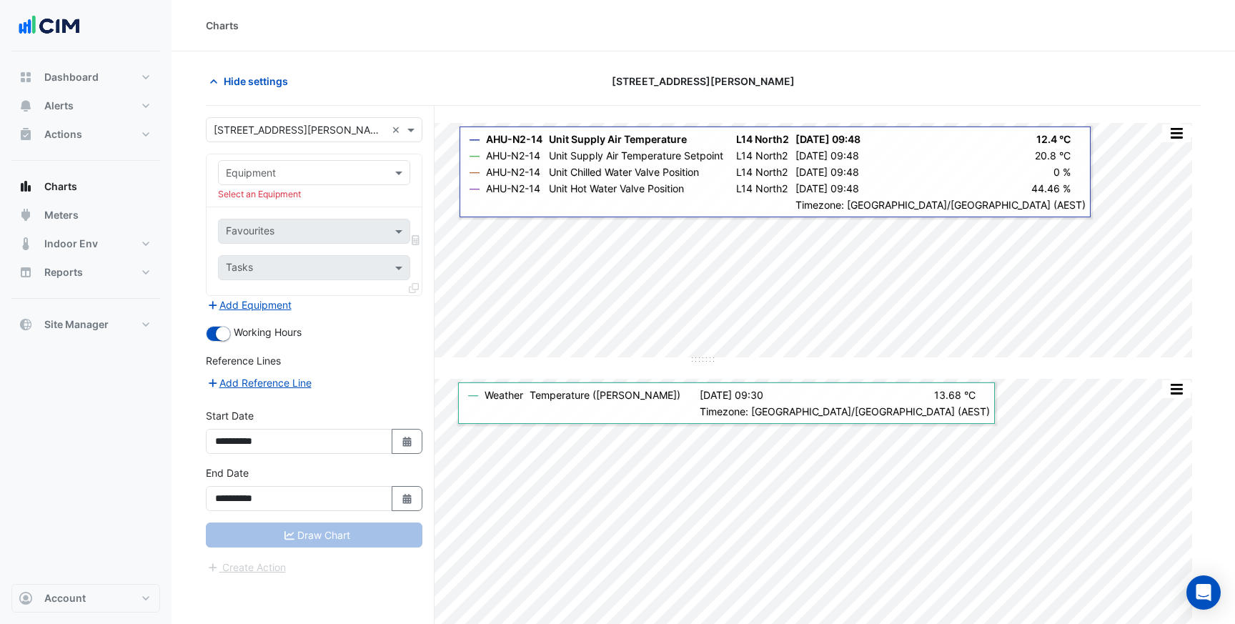
click at [332, 173] on input "text" at bounding box center [300, 173] width 148 height 15
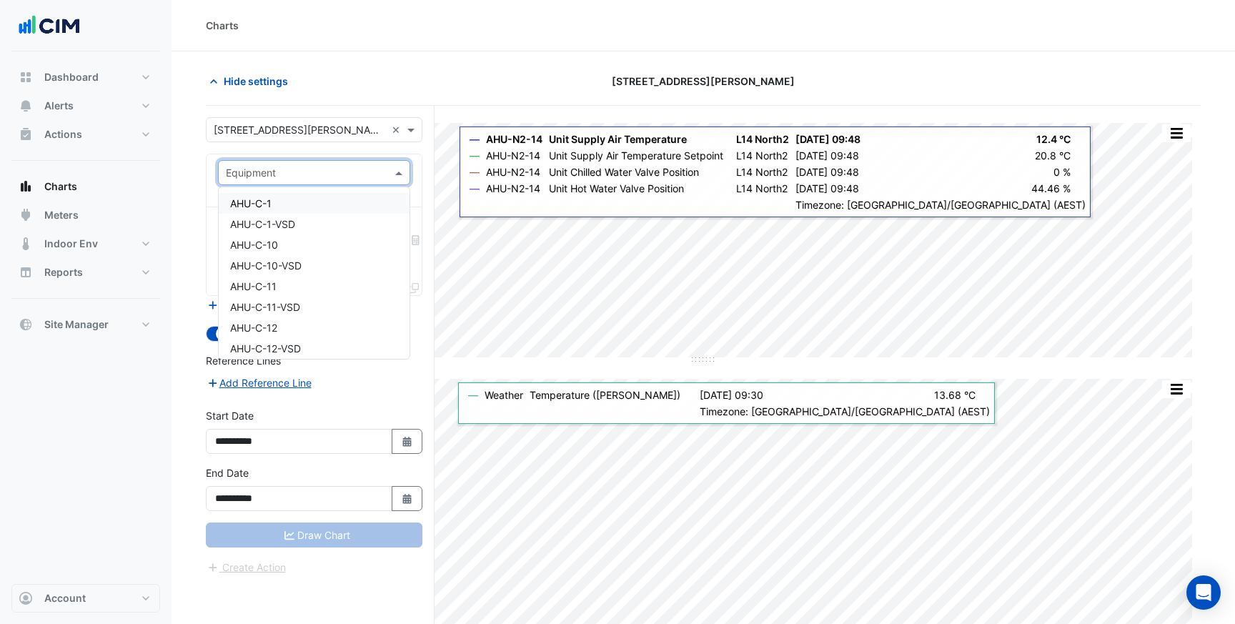
click at [316, 207] on div "AHU-C-1" at bounding box center [314, 203] width 191 height 21
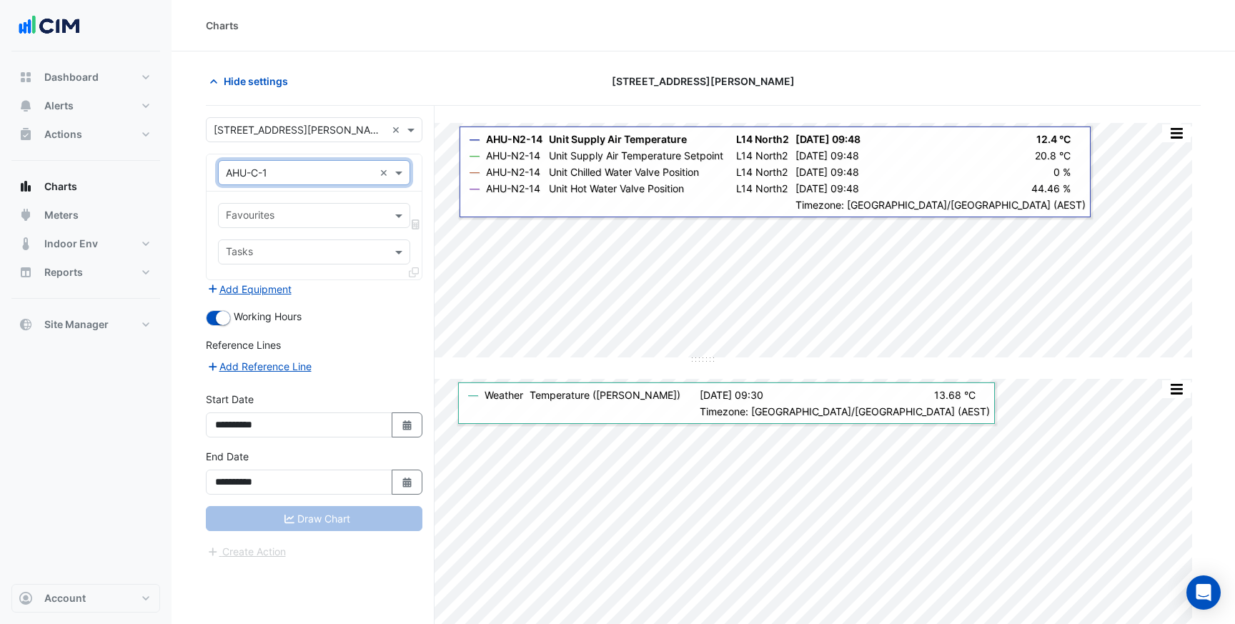
click at [317, 221] on input "text" at bounding box center [306, 216] width 160 height 15
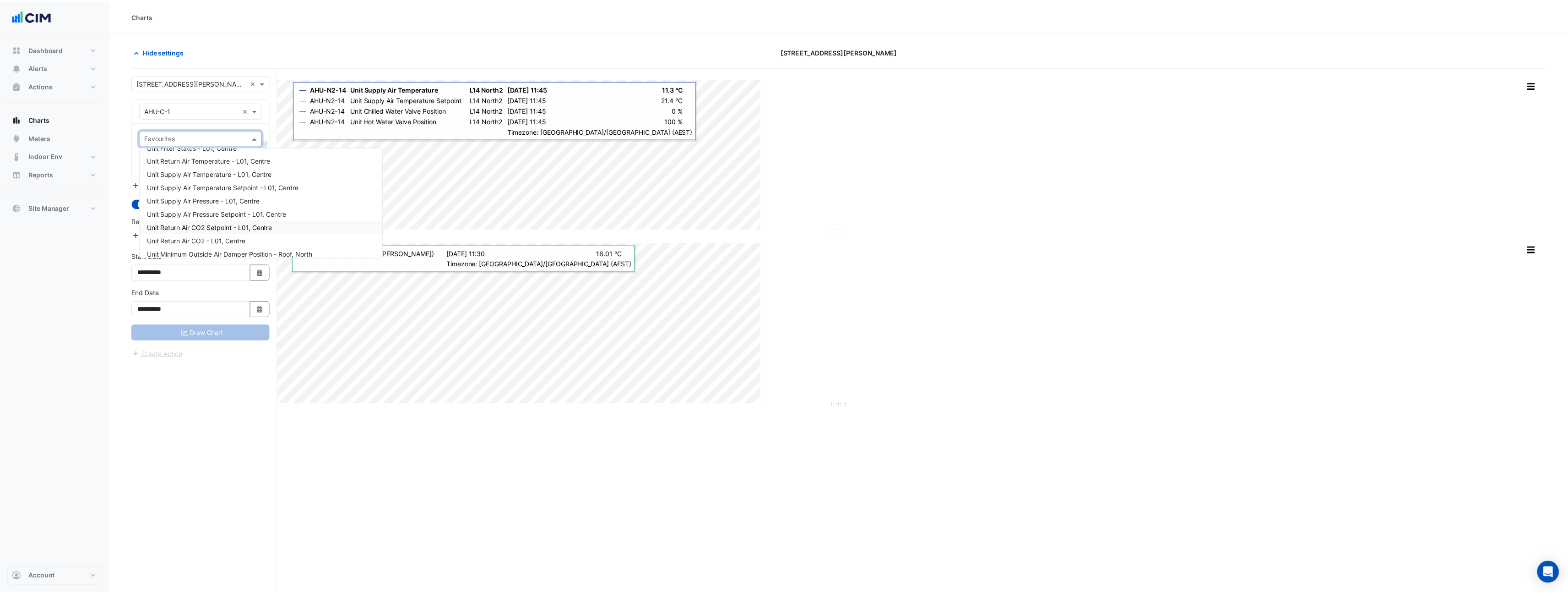
scroll to position [103, 0]
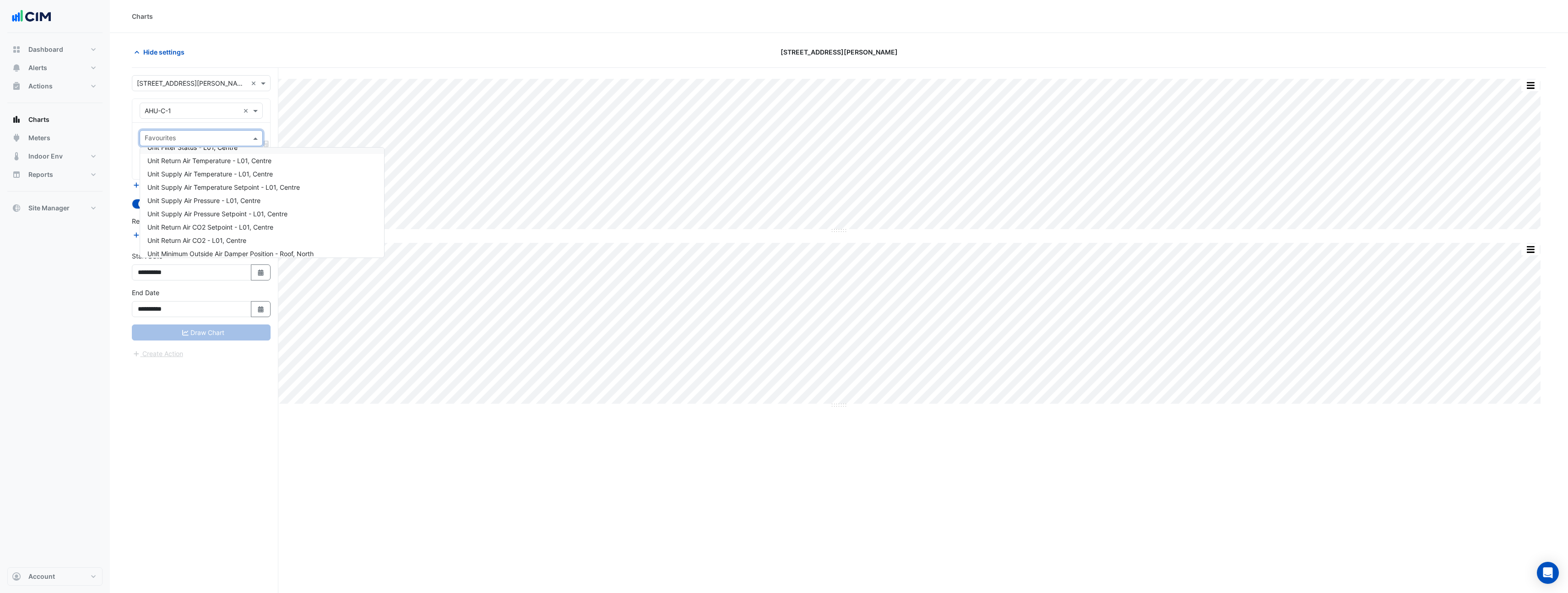
click at [313, 53] on div "Hide settings" at bounding box center [364, 52] width 475 height 16
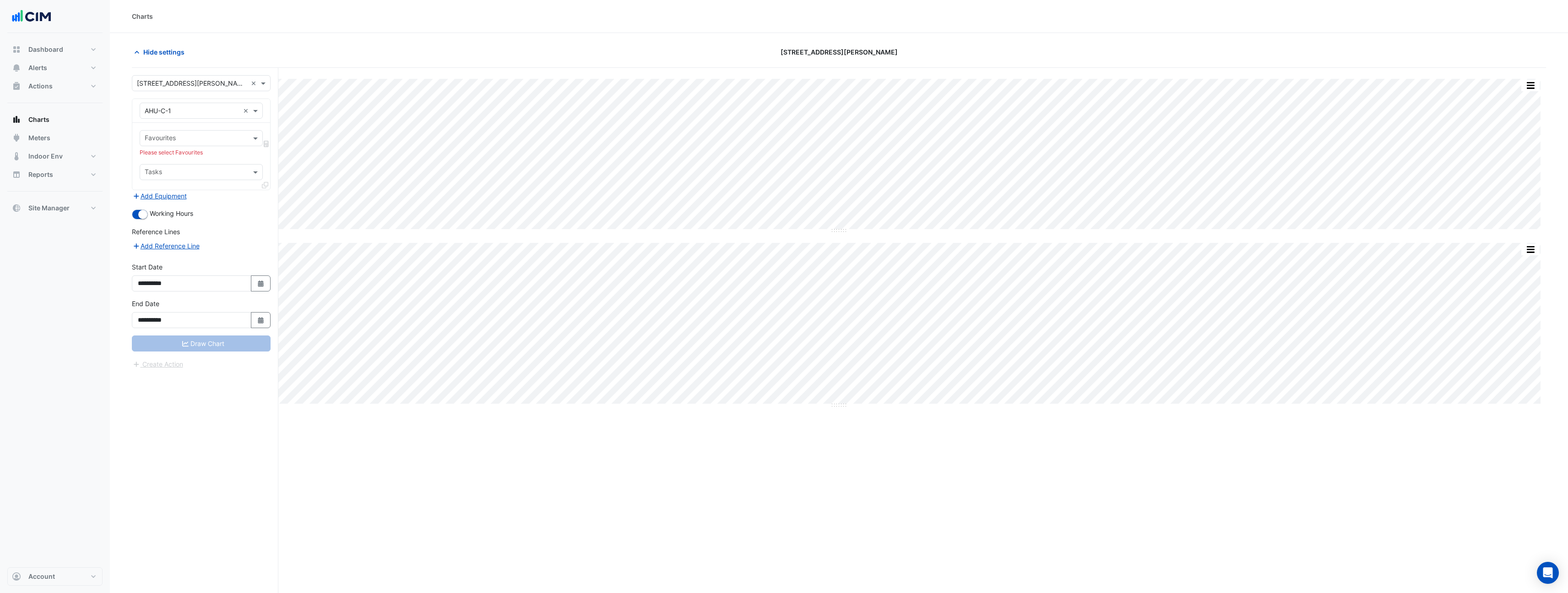
click at [187, 137] on input "text" at bounding box center [196, 138] width 103 height 10
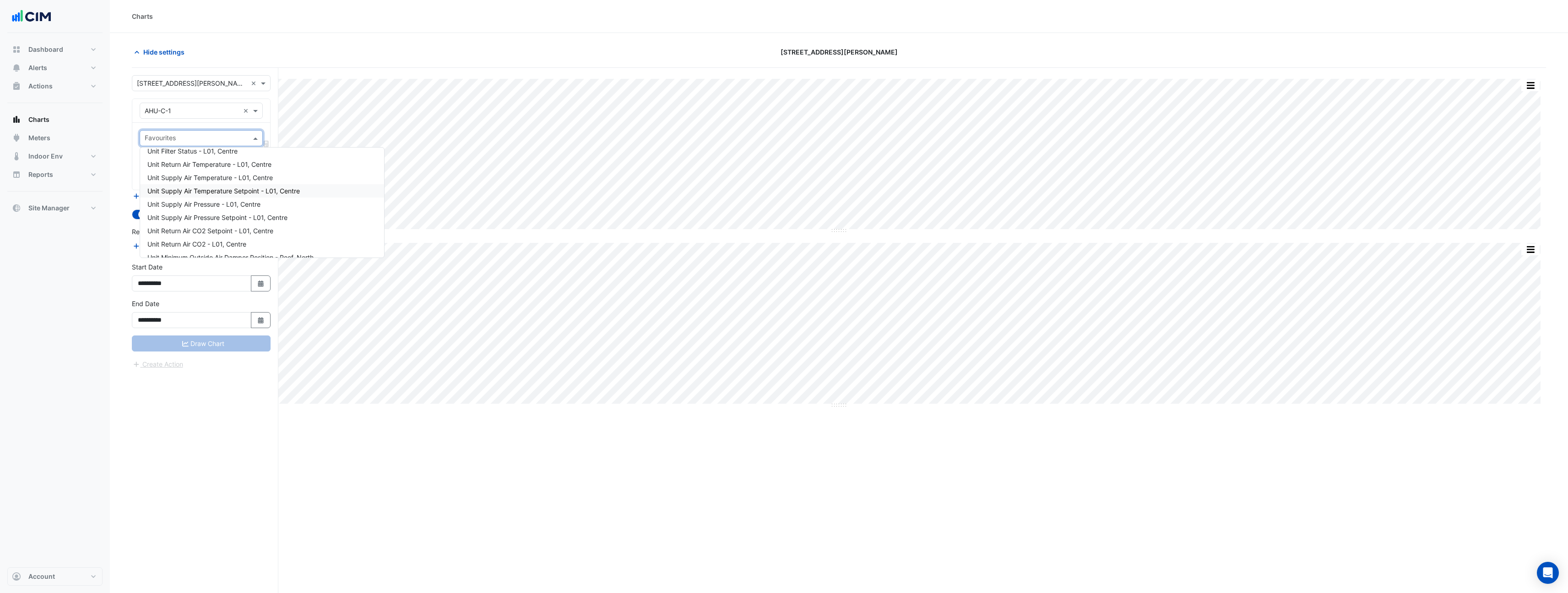
scroll to position [99, 0]
click at [233, 181] on span "Unit Supply Air Temperature - L01, Centre" at bounding box center [210, 178] width 126 height 8
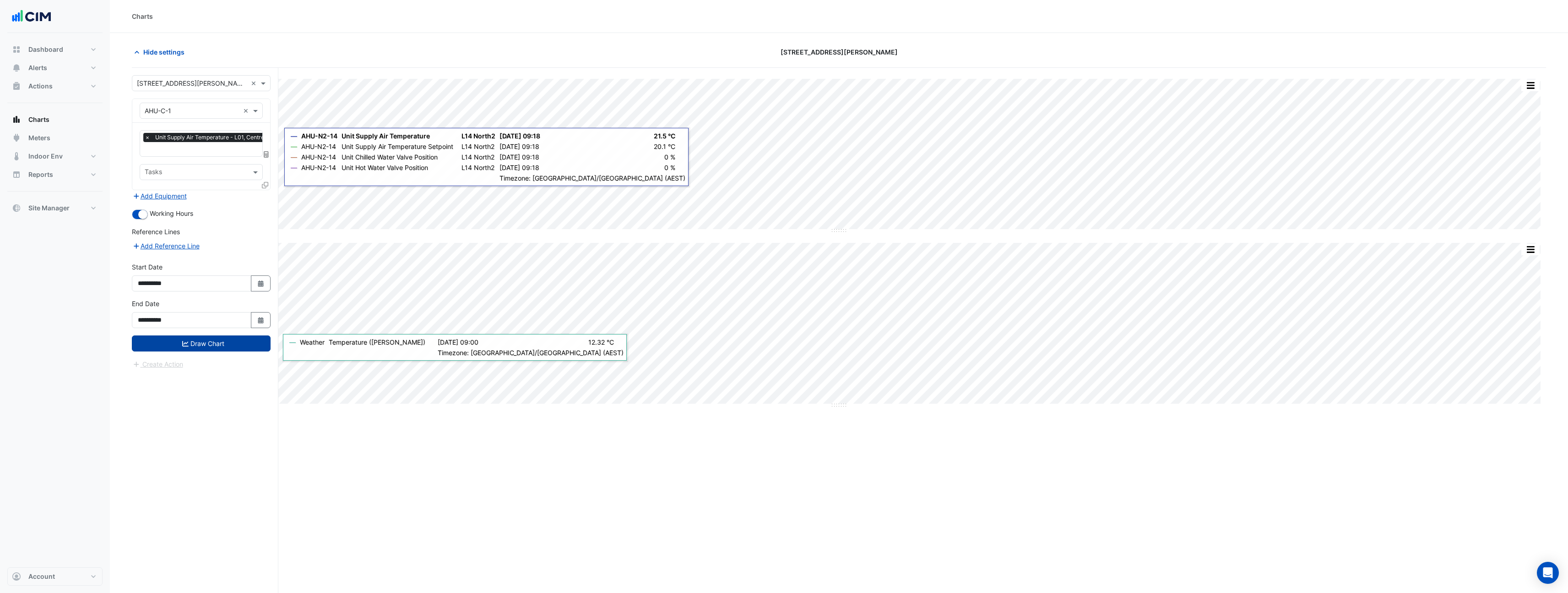
click at [200, 343] on button "Draw Chart" at bounding box center [201, 343] width 138 height 16
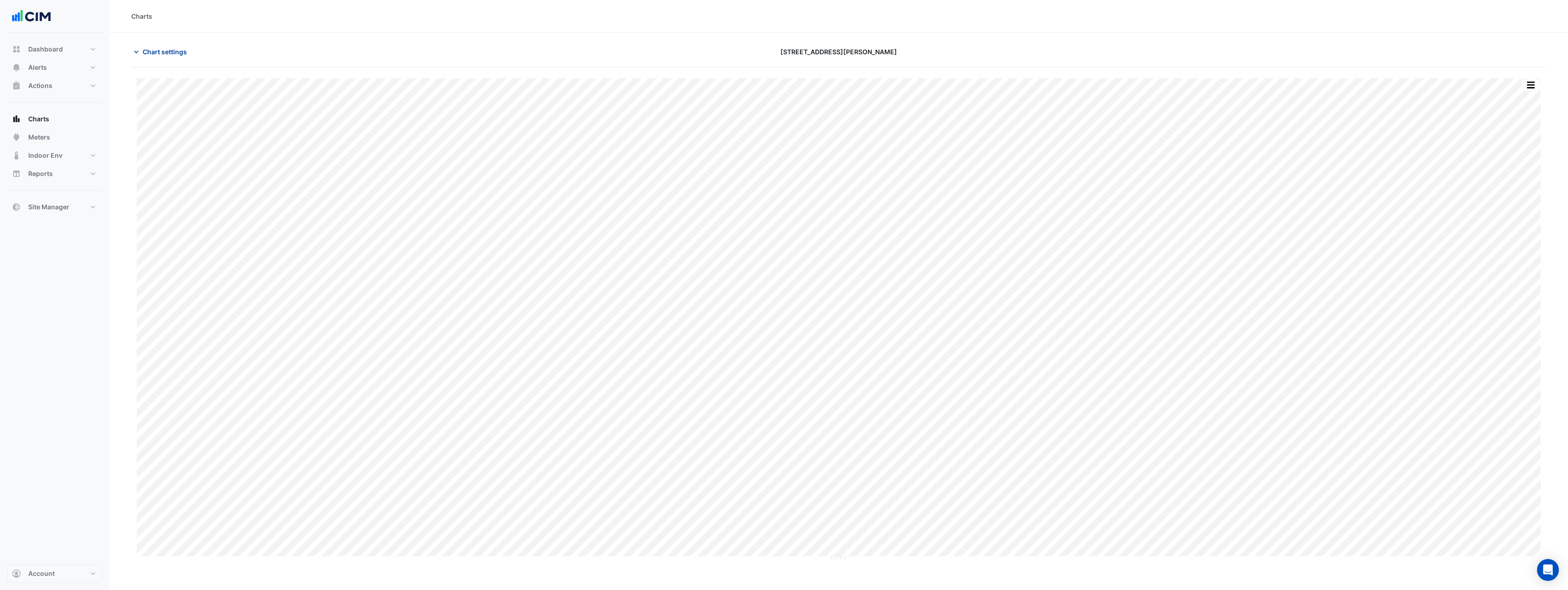
click at [152, 52] on span "Chart settings" at bounding box center [165, 52] width 44 height 10
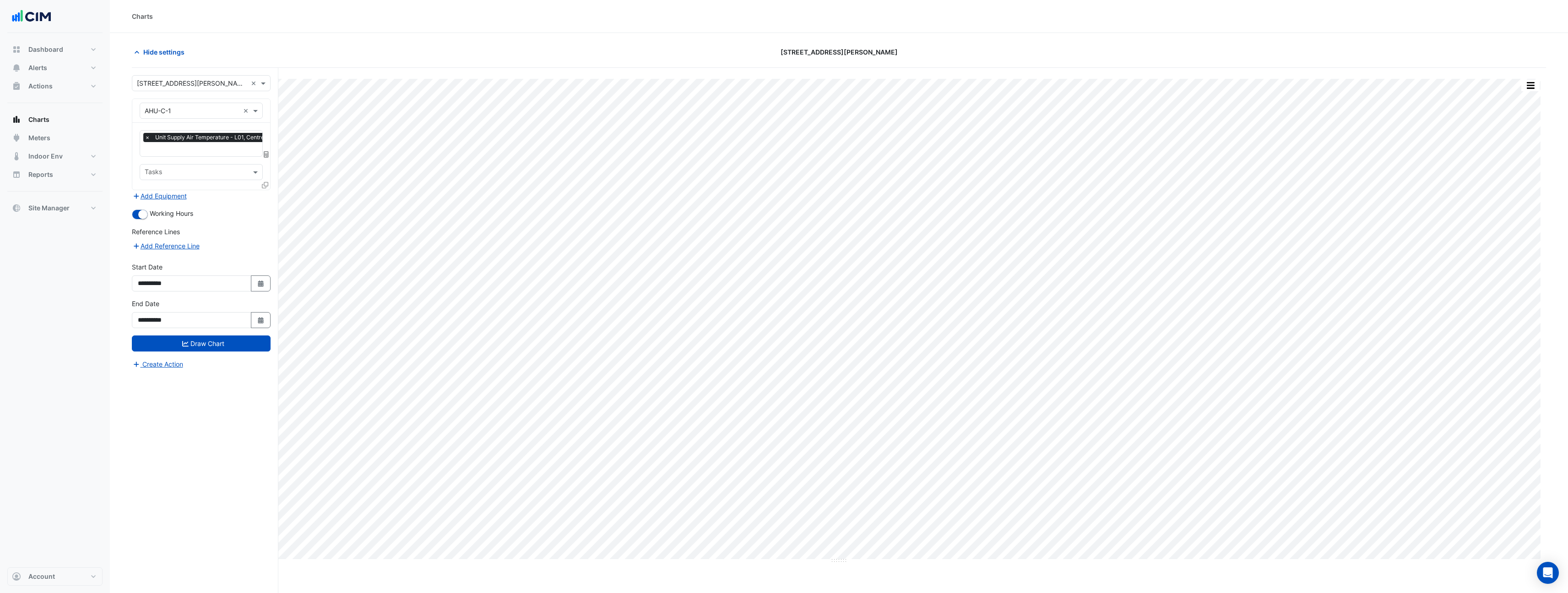
click at [243, 42] on section "Hide settings 99 Elizabeth St Print Save as JPEG Save as PNG Pivot Data Table E…" at bounding box center [839, 330] width 1458 height 594
click at [166, 51] on span "Hide settings" at bounding box center [164, 52] width 41 height 10
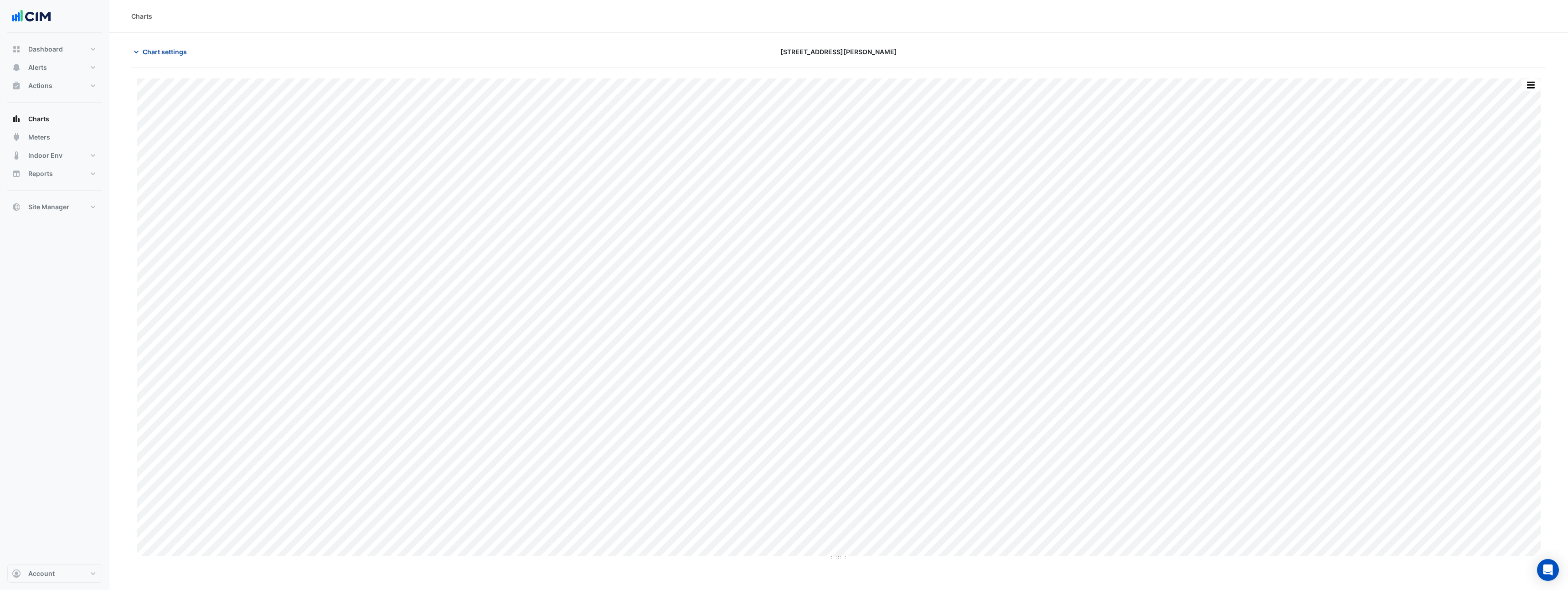
click at [163, 48] on span "Chart settings" at bounding box center [165, 52] width 44 height 10
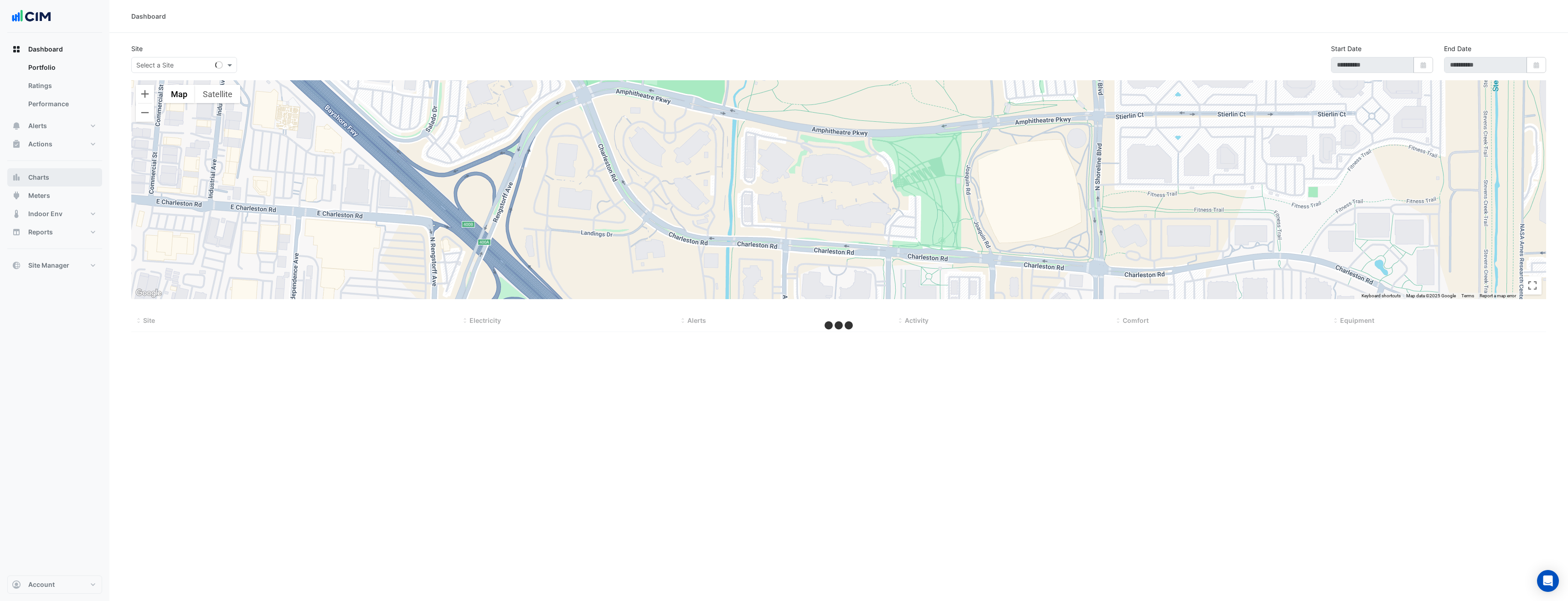
click at [59, 181] on button "Charts" at bounding box center [54, 177] width 95 height 19
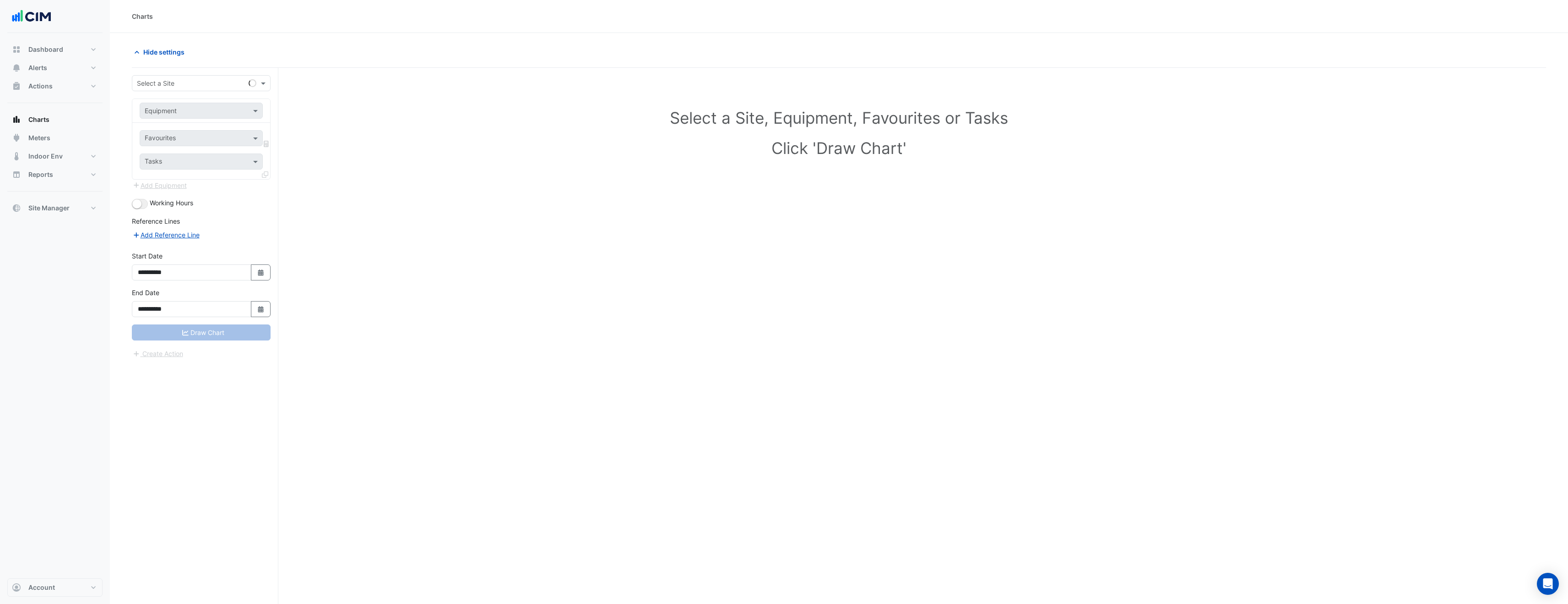
click at [192, 87] on input "text" at bounding box center [192, 83] width 110 height 10
type input "*****"
click at [204, 102] on div "[STREET_ADDRESS][PERSON_NAME]" at bounding box center [201, 103] width 138 height 13
click at [200, 113] on input "text" at bounding box center [192, 111] width 95 height 10
click at [182, 135] on div "AHU-C-1" at bounding box center [201, 130] width 122 height 13
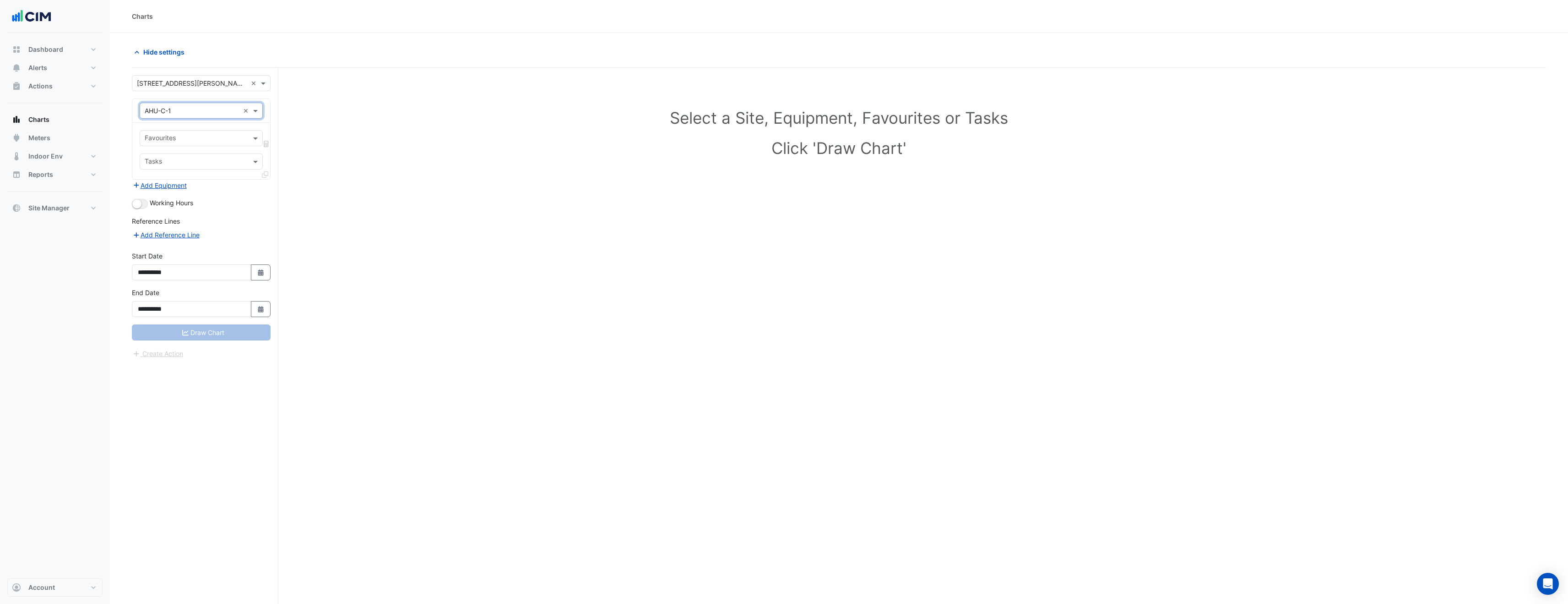
click at [616, 172] on div "Select a Site, Equipment, Favourites or Tasks Click 'Draw Chart'" at bounding box center [839, 135] width 1403 height 112
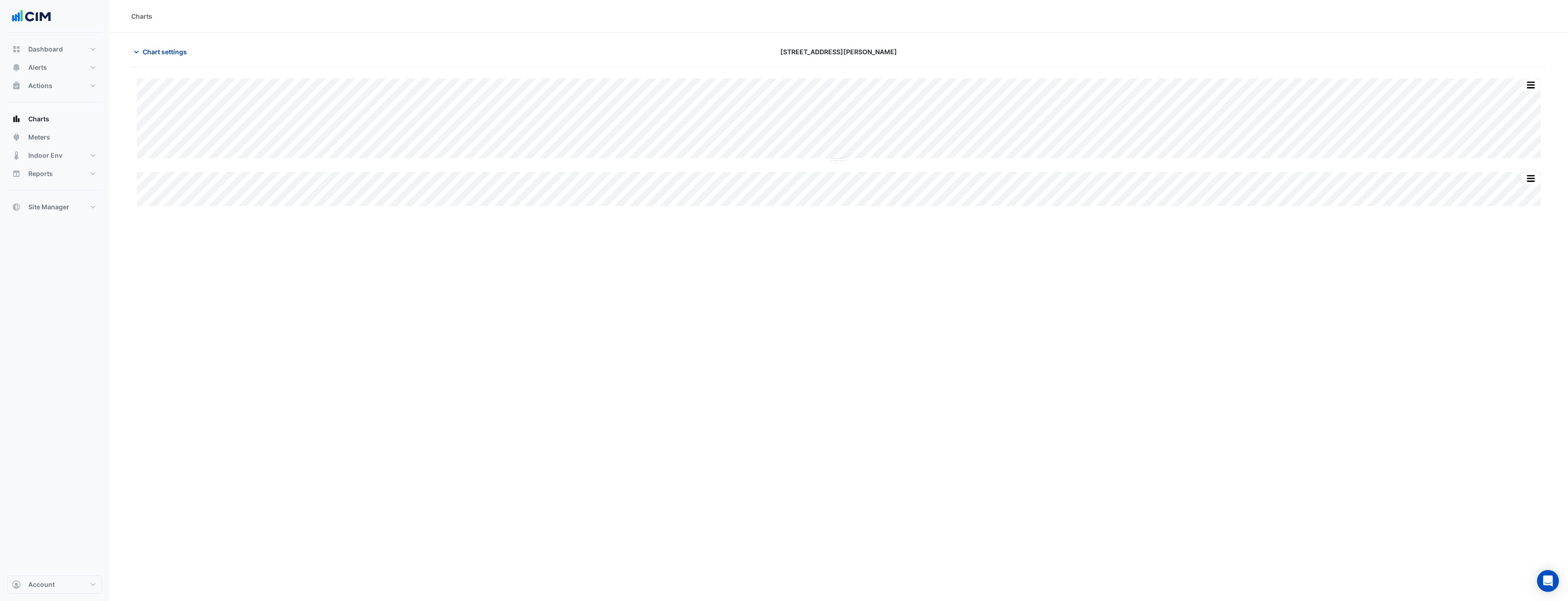
click at [165, 57] on button "Chart settings" at bounding box center [162, 52] width 61 height 16
